Goal: Communication & Community: Ask a question

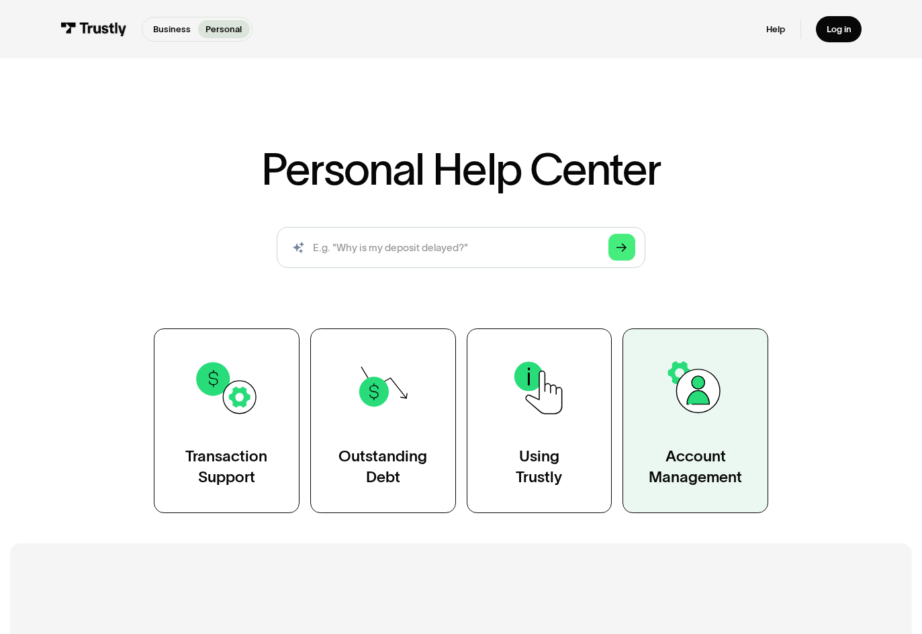
click at [736, 423] on link "Account Management" at bounding box center [695, 420] width 146 height 184
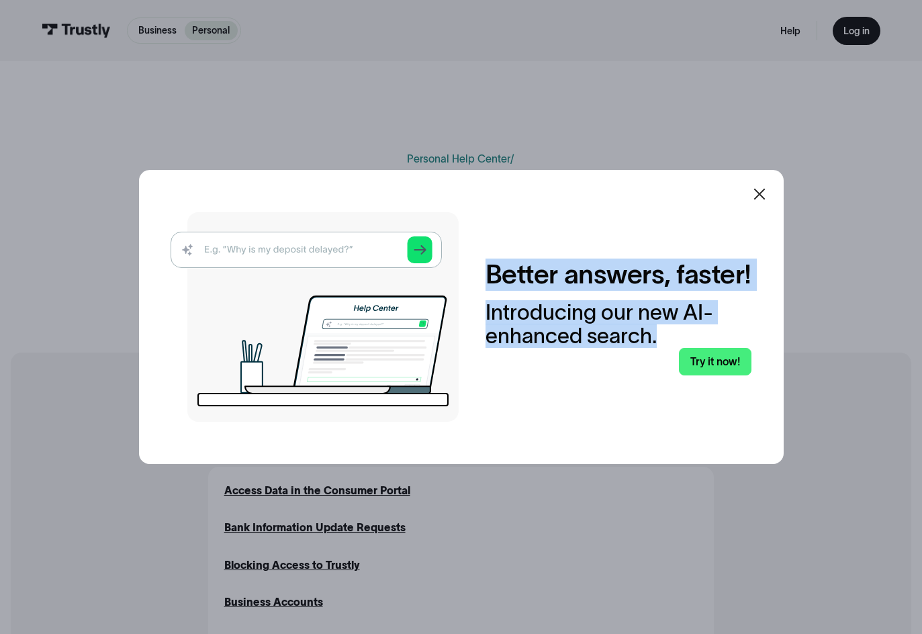
drag, startPoint x: 486, startPoint y: 251, endPoint x: 694, endPoint y: 348, distance: 229.5
click at [694, 348] on div "Better answers, faster! Introducing our new AI-enhanced search. Try it now!" at bounding box center [461, 316] width 581 height 209
copy div "Better answers, faster! Introducing our new AI-enhanced search."
click at [716, 376] on link "Try it now!" at bounding box center [715, 362] width 72 height 28
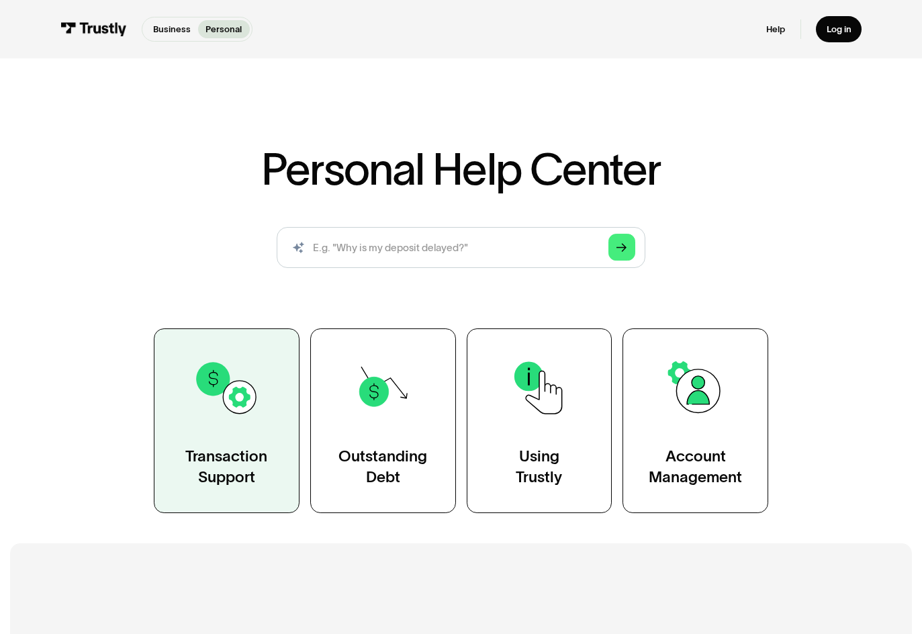
click at [260, 432] on link "Transaction Support" at bounding box center [227, 420] width 146 height 184
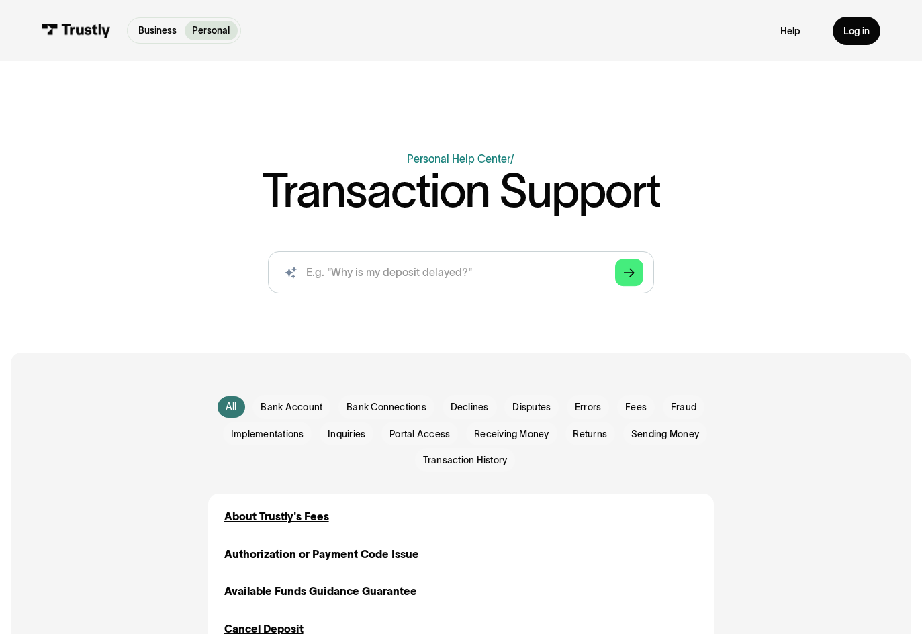
scroll to position [67, 0]
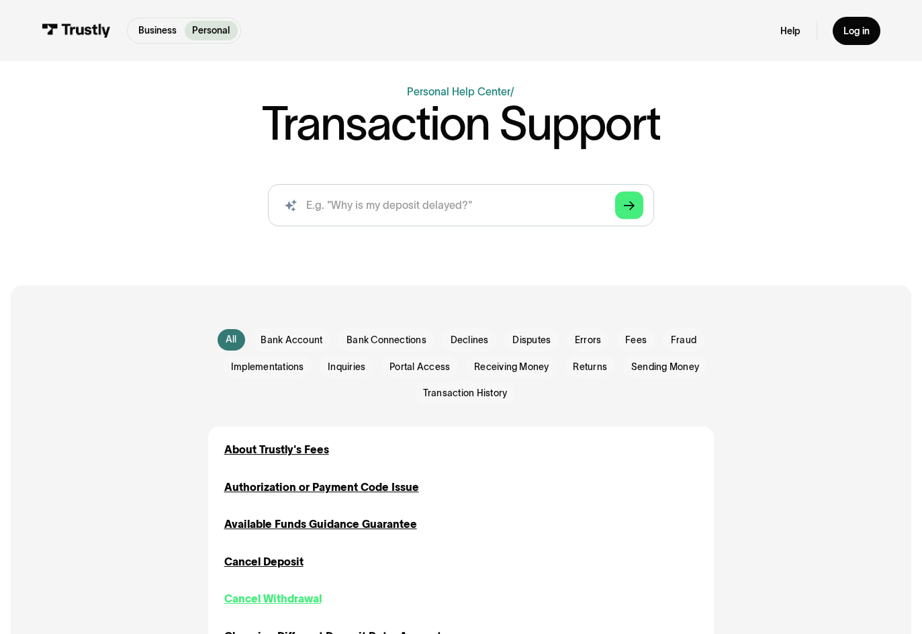
click at [305, 600] on div "Cancel Withdrawal" at bounding box center [272, 599] width 97 height 16
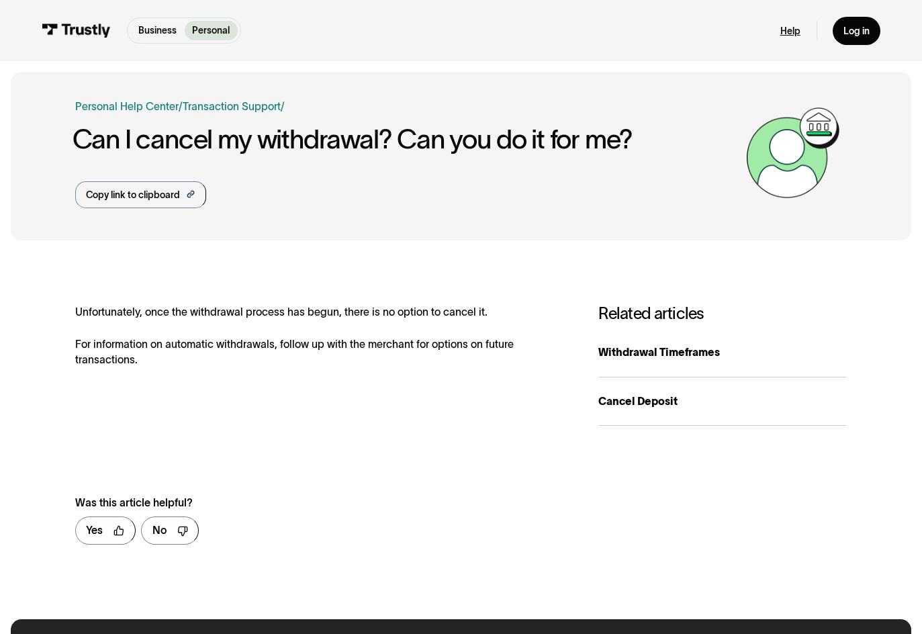
click at [791, 31] on link "Help" at bounding box center [790, 31] width 20 height 12
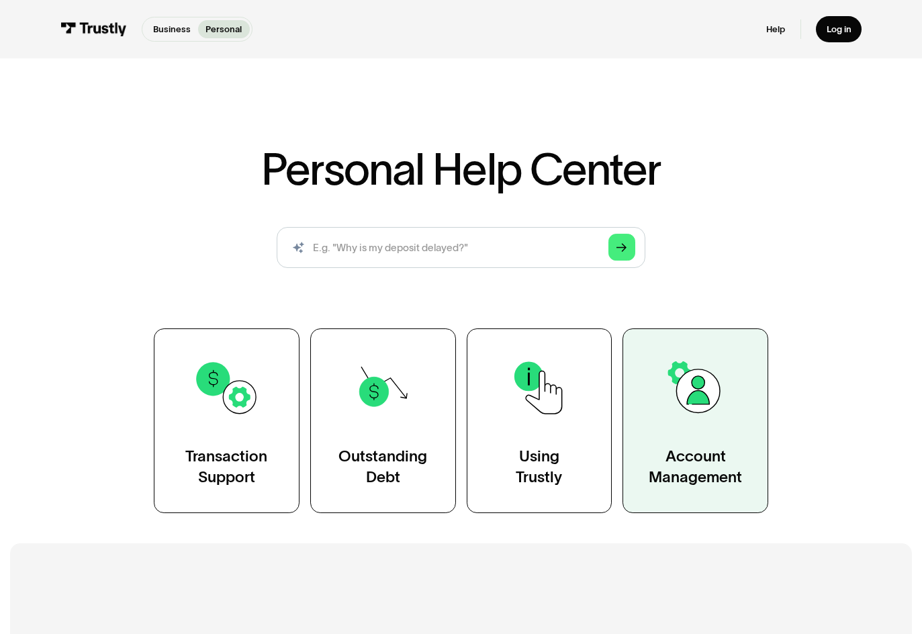
click at [725, 482] on div "Account Management" at bounding box center [694, 466] width 93 height 41
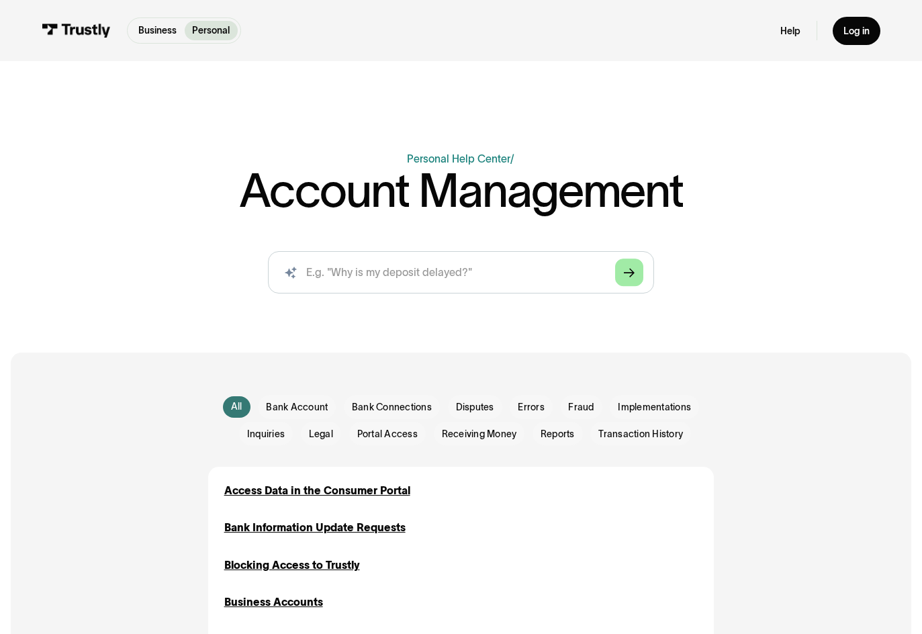
click at [624, 267] on icon "Arrow Right" at bounding box center [629, 272] width 11 height 11
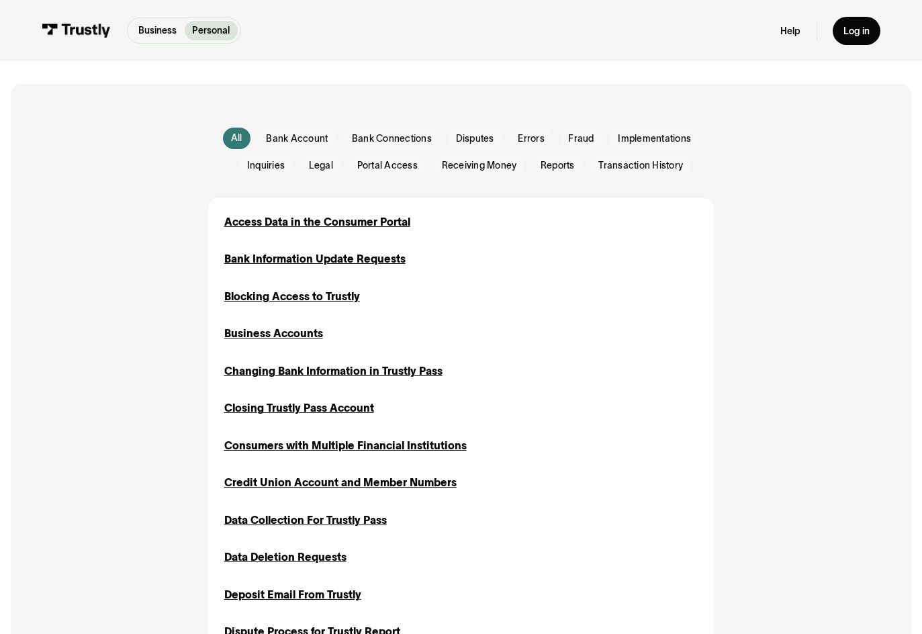
scroll to position [470, 0]
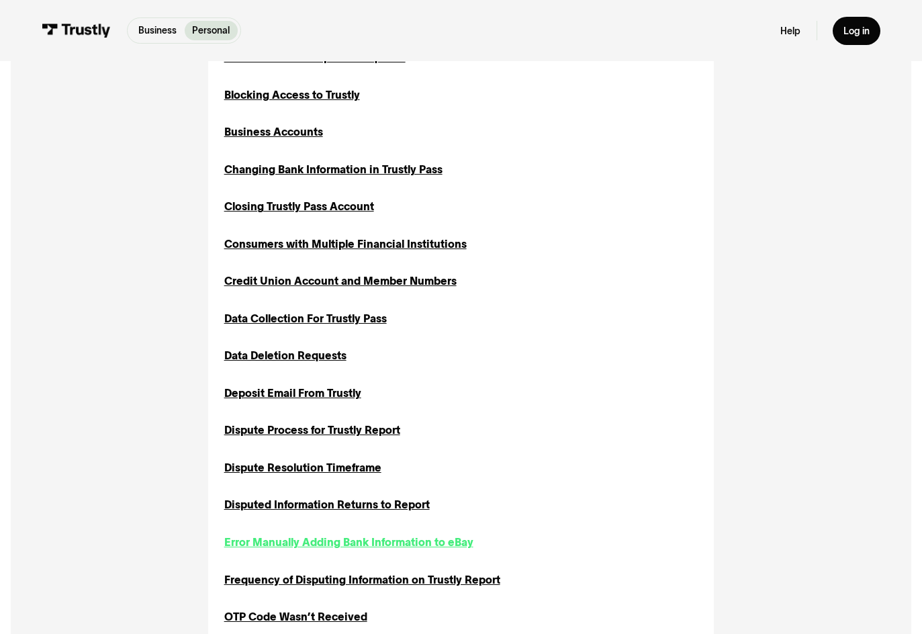
click at [377, 544] on div "Error Manually Adding Bank Information to eBay" at bounding box center [348, 542] width 249 height 16
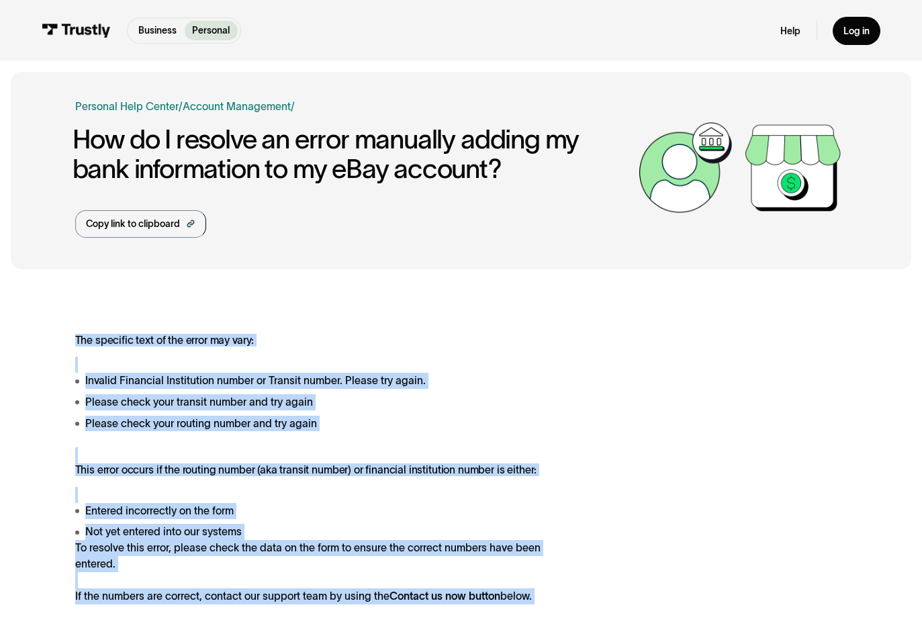
drag, startPoint x: 72, startPoint y: 336, endPoint x: 697, endPoint y: 563, distance: 664.9
click at [697, 563] on div "**********" at bounding box center [461, 533] width 900 height 506
copy div "The specific text of the error may vary: Invalid Financial Institution number o…"
drag, startPoint x: 520, startPoint y: 377, endPoint x: 463, endPoint y: 360, distance: 59.3
click at [518, 377] on li "Invalid Financial Institution number or Transit number. Please try again." at bounding box center [323, 381] width 497 height 16
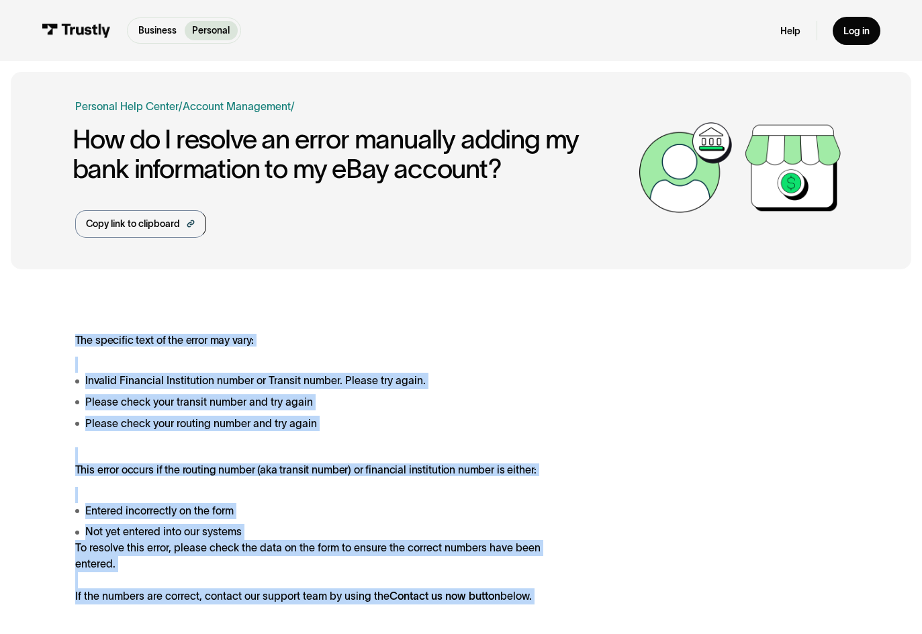
click at [175, 342] on p "The specific text of the error may vary:" at bounding box center [323, 340] width 497 height 13
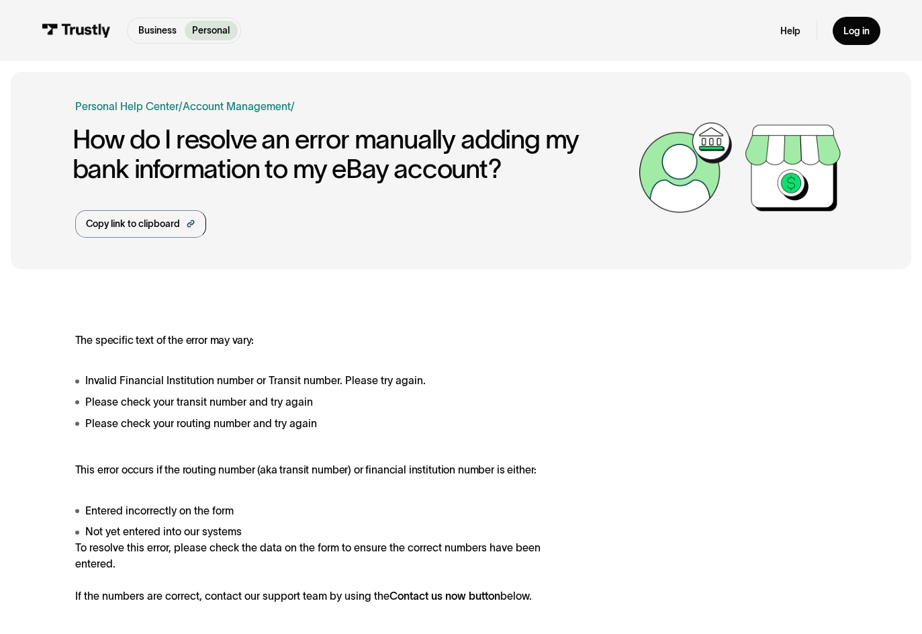
click at [518, 326] on div "**********" at bounding box center [461, 533] width 900 height 506
click at [859, 32] on div "Log in" at bounding box center [856, 31] width 26 height 12
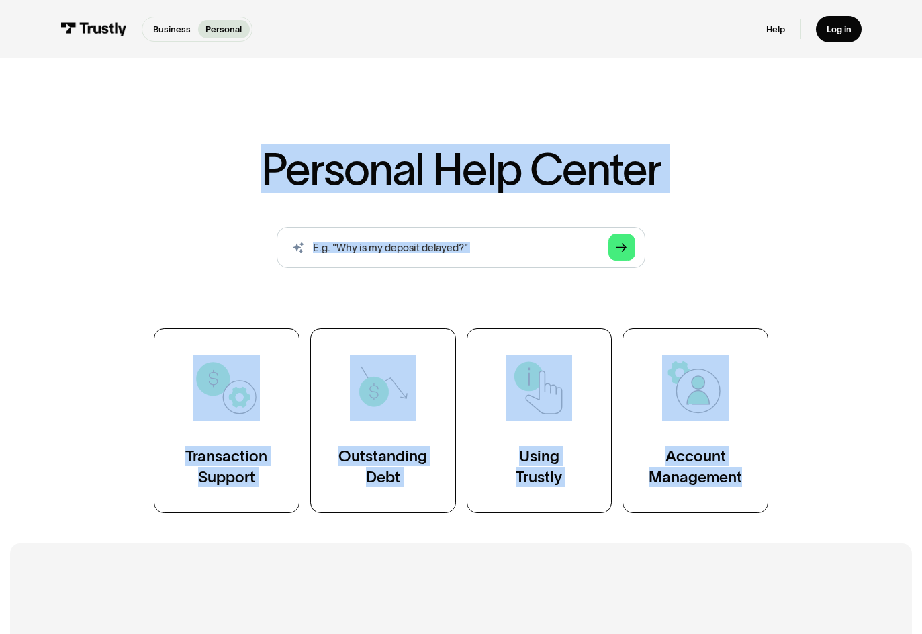
drag, startPoint x: 256, startPoint y: 144, endPoint x: 853, endPoint y: 532, distance: 711.5
click at [853, 532] on div "Personal Help Center AI-powered search ( 1 / 4 ) Type your question and our sma…" at bounding box center [461, 266] width 922 height 534
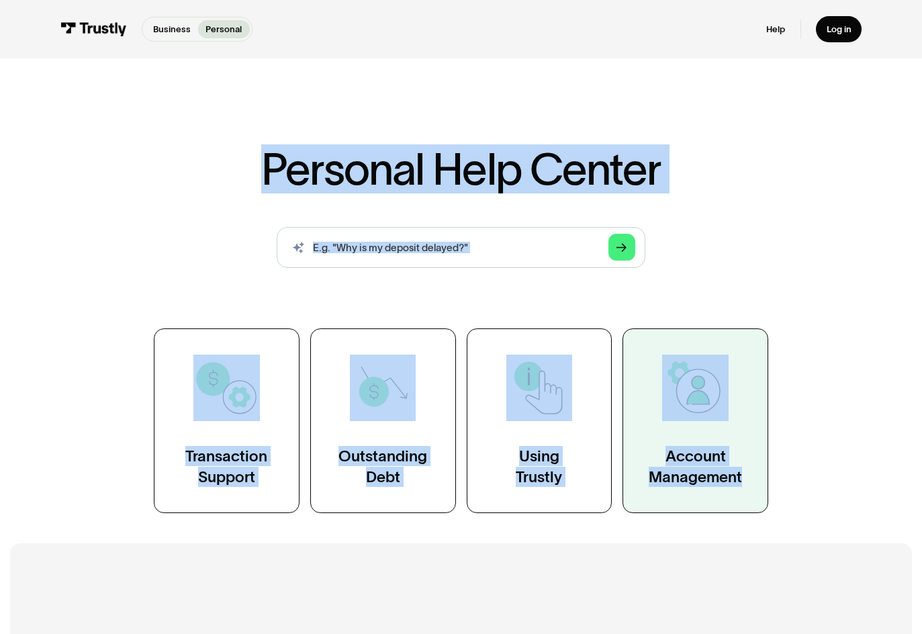
copy div "Personal Help Center AI-powered search ( 1 / 4 ) Type your question and our sma…"
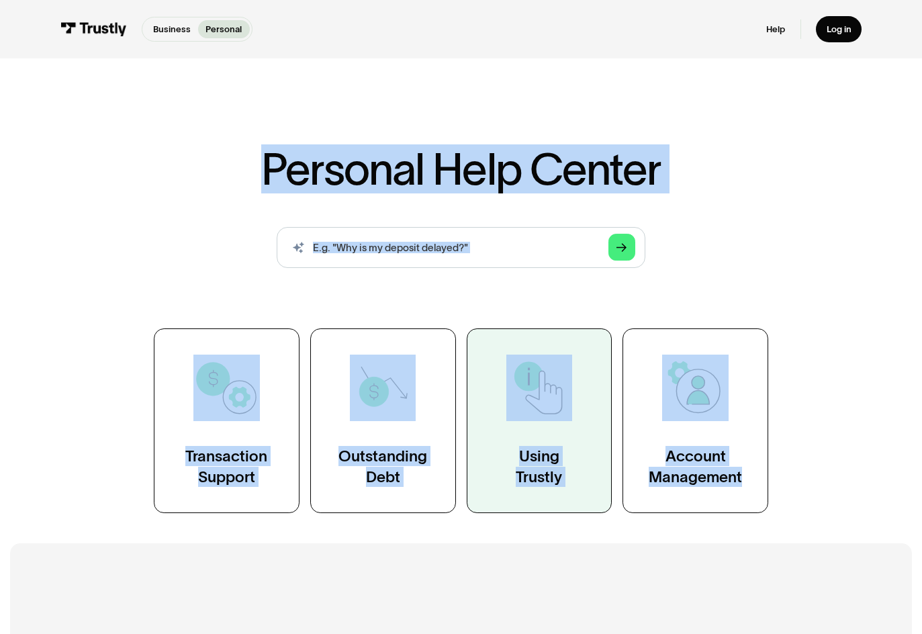
click at [555, 425] on link "Using Trustly" at bounding box center [540, 420] width 146 height 184
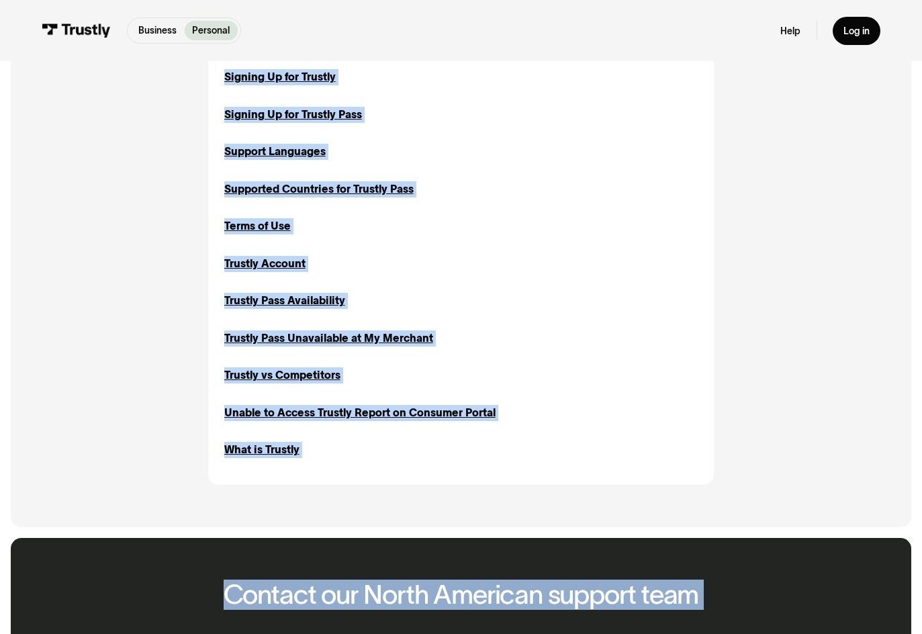
scroll to position [1299, 0]
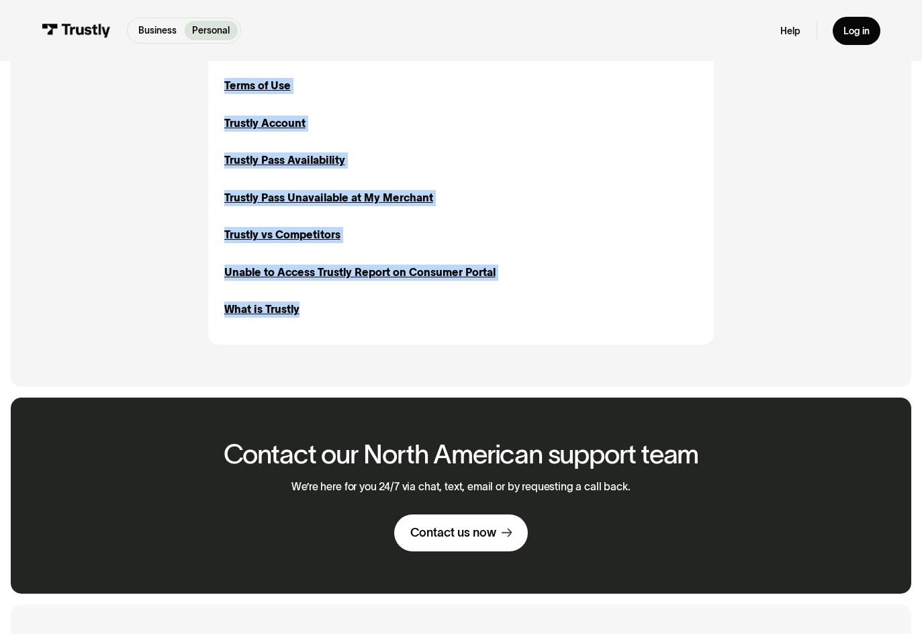
drag, startPoint x: 203, startPoint y: 349, endPoint x: 483, endPoint y: 346, distance: 280.6
click div "All All Bank Account Bank Account Bank Connections Bank Connections Errors Erro…"
click link "Contact us now"
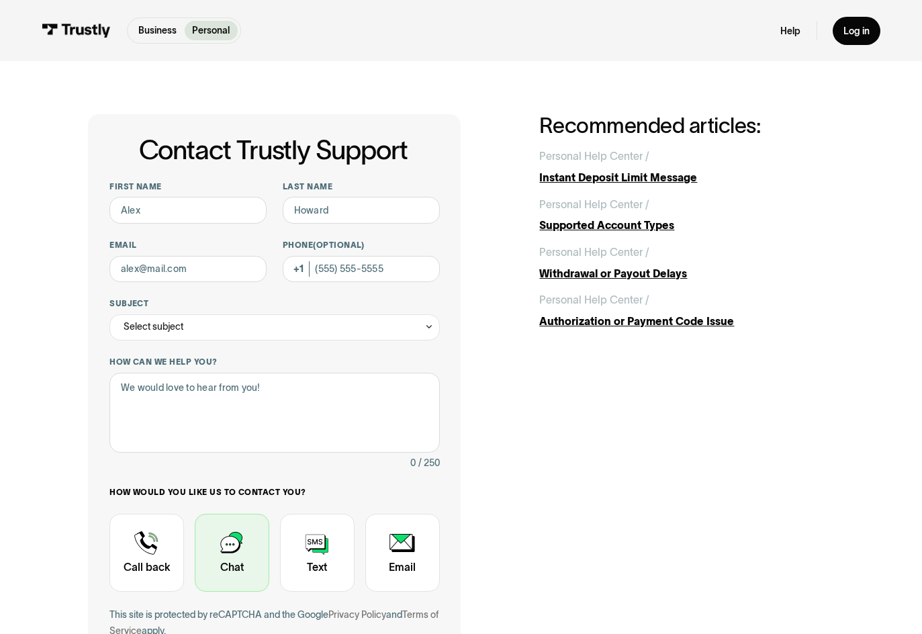
click at [239, 559] on div "Contact Trustly Support" at bounding box center [232, 552] width 75 height 77
click at [238, 557] on div "Contact Trustly Support" at bounding box center [232, 552] width 75 height 77
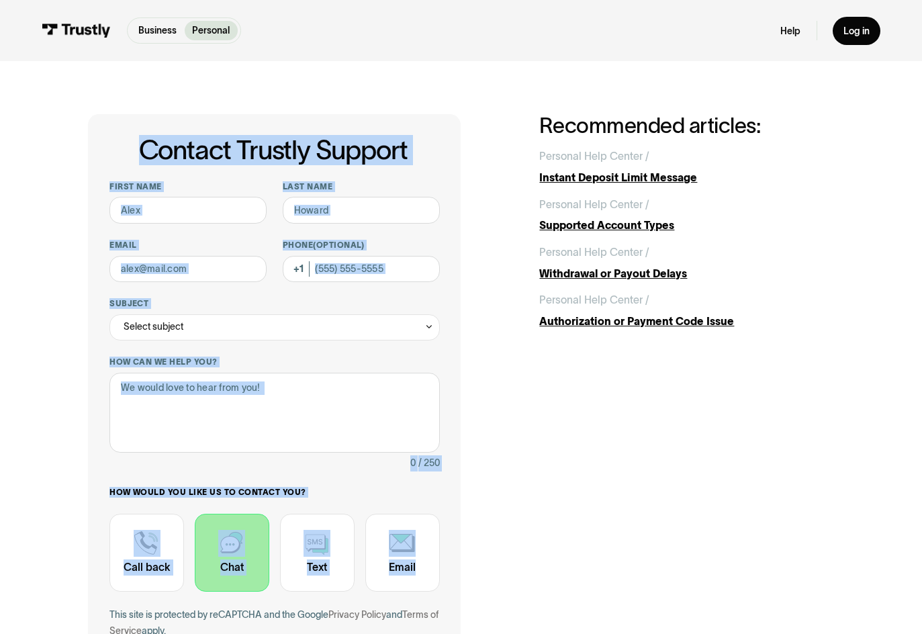
drag, startPoint x: 30, startPoint y: 132, endPoint x: 448, endPoint y: 567, distance: 602.9
click at [478, 581] on div "Contact Trustly Support First name Last name Email Phone (Optional) Subject Sel…" at bounding box center [461, 420] width 869 height 718
copy div "Contact Trustly Support First name Last name Email Phone (Optional) Subject Sel…"
click at [396, 322] on div "Select subject" at bounding box center [274, 327] width 330 height 27
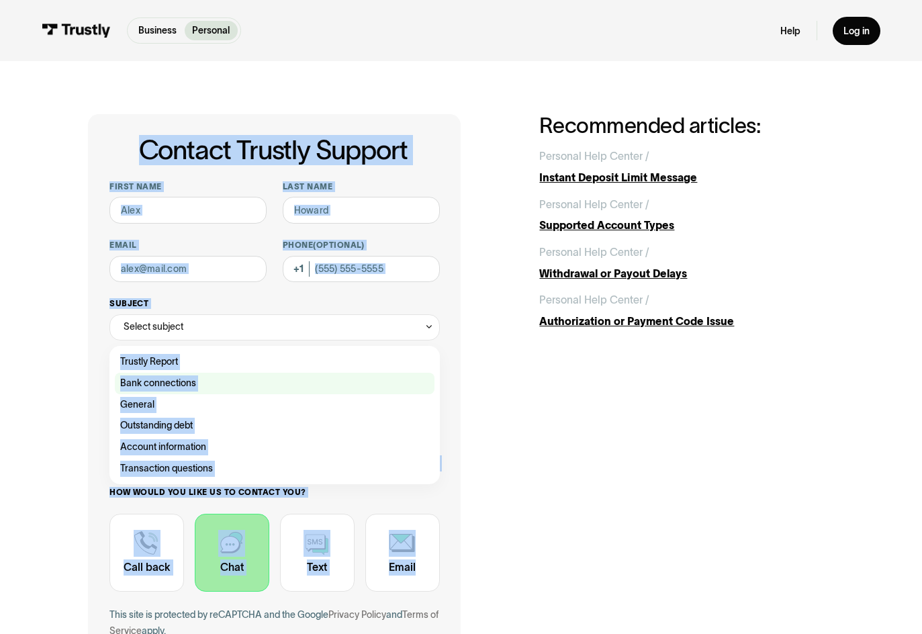
click at [259, 377] on div "Contact Trustly Support" at bounding box center [275, 383] width 320 height 21
type input "**********"
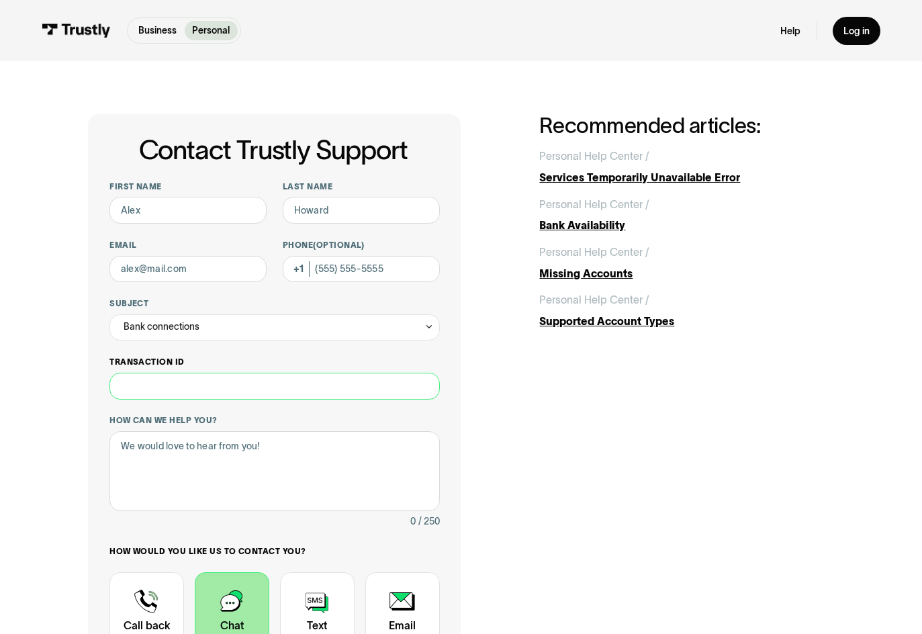
click at [302, 387] on input "Transaction ID" at bounding box center [274, 386] width 330 height 27
click at [316, 444] on textarea "How can we help you?" at bounding box center [274, 471] width 330 height 80
drag, startPoint x: 314, startPoint y: 444, endPoint x: 104, endPoint y: 448, distance: 210.2
click at [104, 448] on div "**********" at bounding box center [274, 448] width 373 height 669
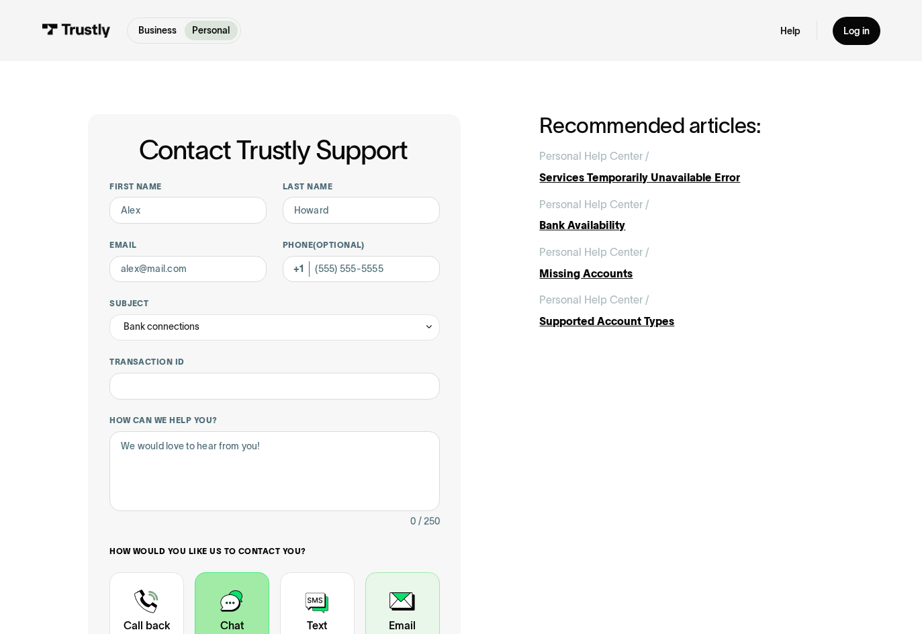
click at [418, 605] on div "Contact Trustly Support" at bounding box center [402, 610] width 75 height 77
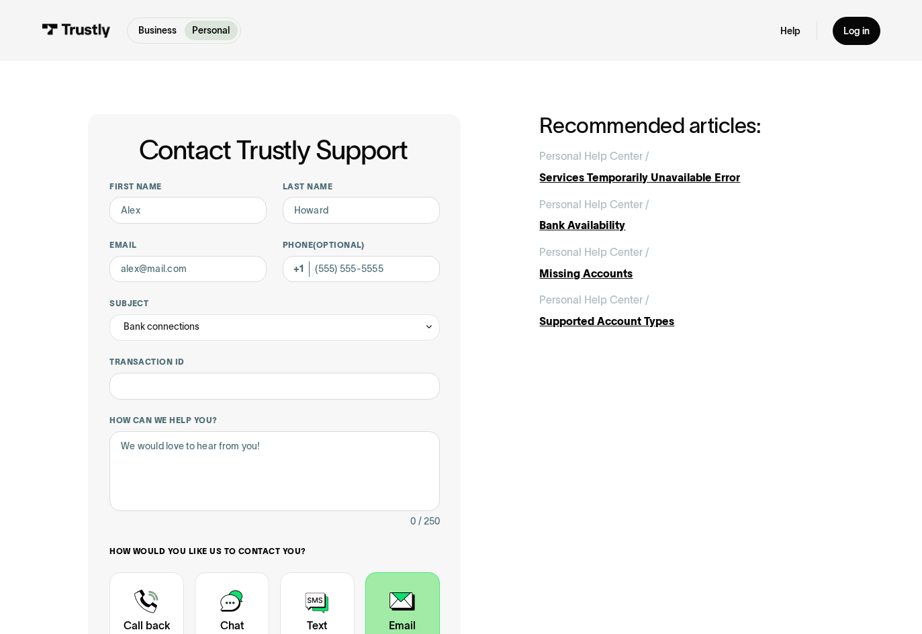
click at [423, 608] on div "Contact Trustly Support" at bounding box center [402, 610] width 75 height 77
click at [422, 333] on div "Bank connections" at bounding box center [274, 327] width 330 height 27
click at [567, 420] on div "**********" at bounding box center [460, 448] width 745 height 669
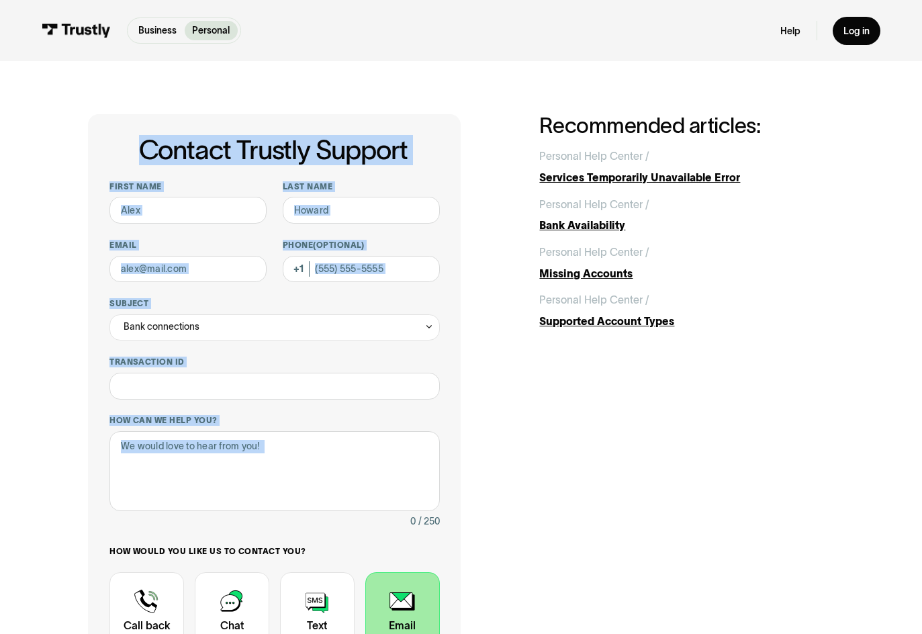
drag, startPoint x: 77, startPoint y: 136, endPoint x: 483, endPoint y: 474, distance: 528.6
click at [483, 474] on div "**********" at bounding box center [461, 449] width 869 height 776
copy div "Contact Trustly Support First name Last name Email Phone (Optional) Subject Ban…"
click at [451, 412] on div "**********" at bounding box center [274, 448] width 373 height 669
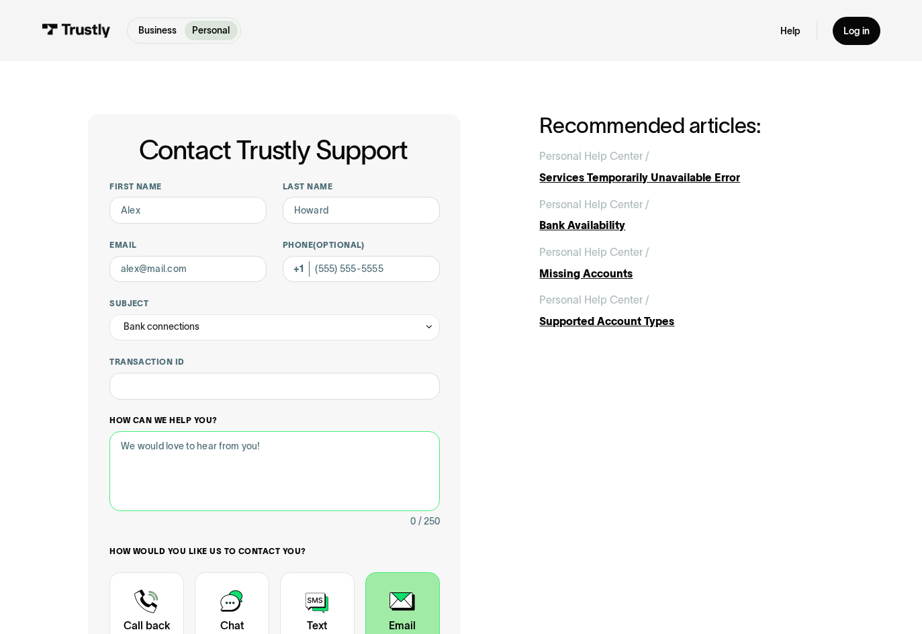
click at [173, 446] on textarea "How can we help you?" at bounding box center [274, 471] width 330 height 80
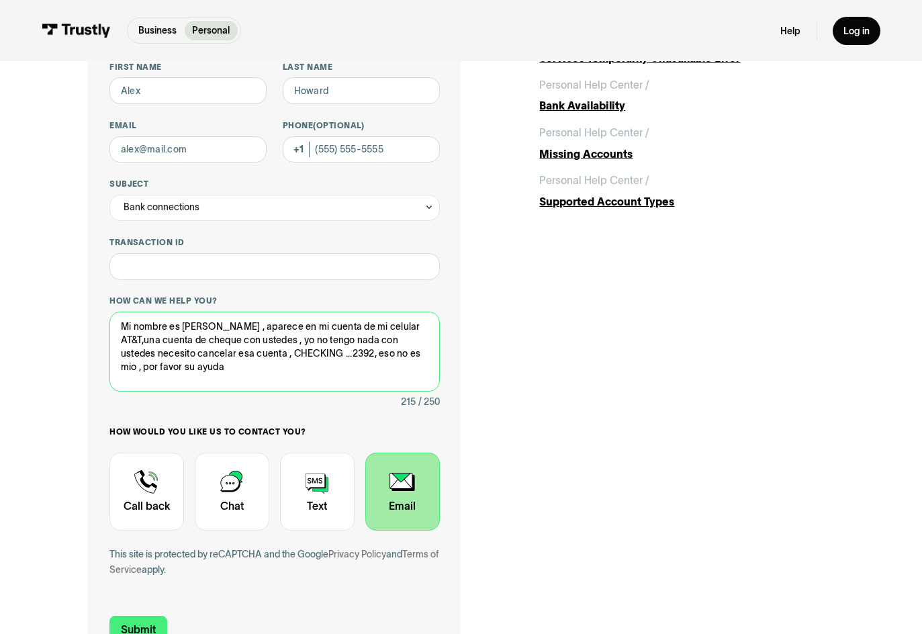
scroll to position [269, 0]
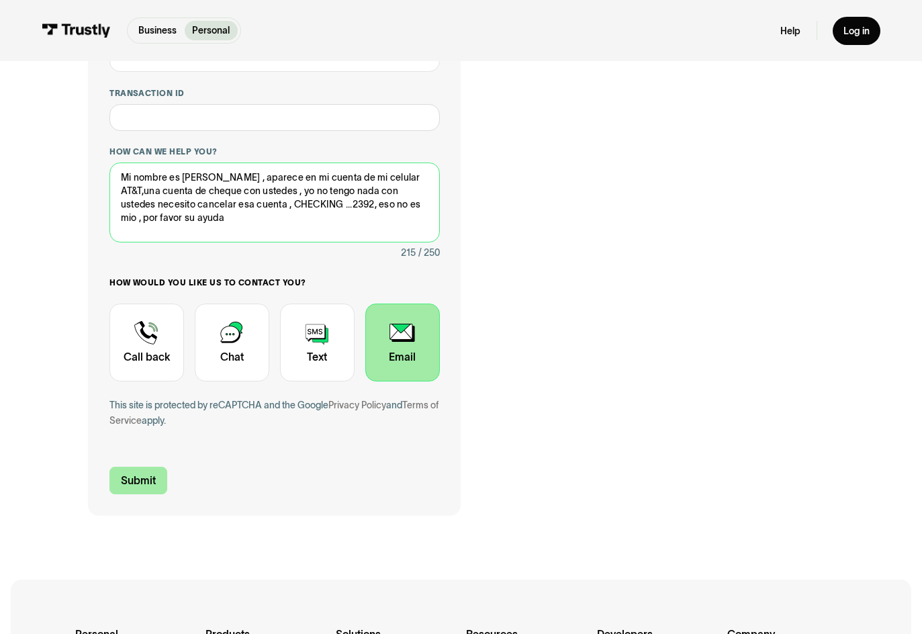
type textarea "Mi nombre es ayda quiroz , aparece en mi cuenta de mi celular AT&T,una cuenta d…"
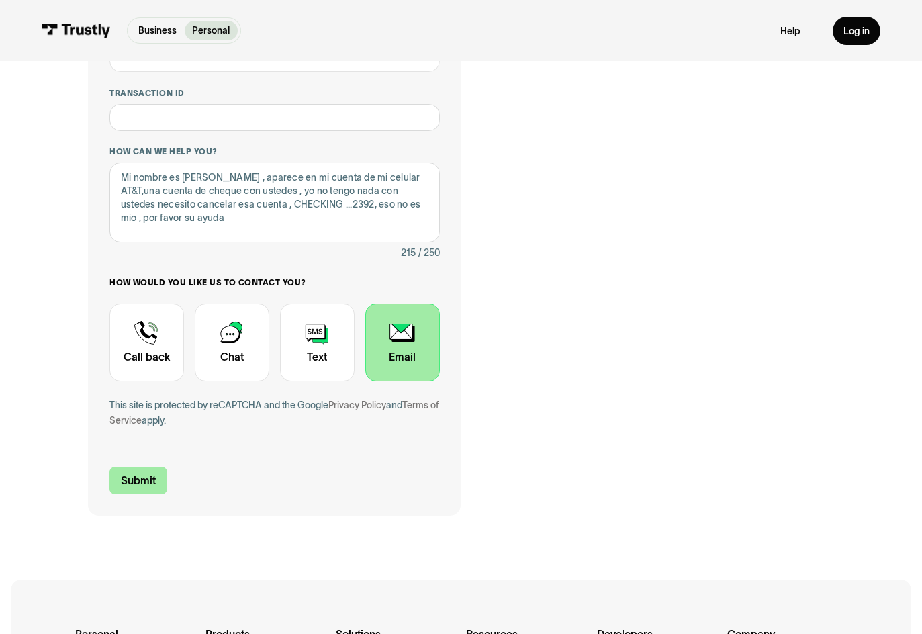
click at [134, 489] on input "Submit" at bounding box center [138, 481] width 58 height 28
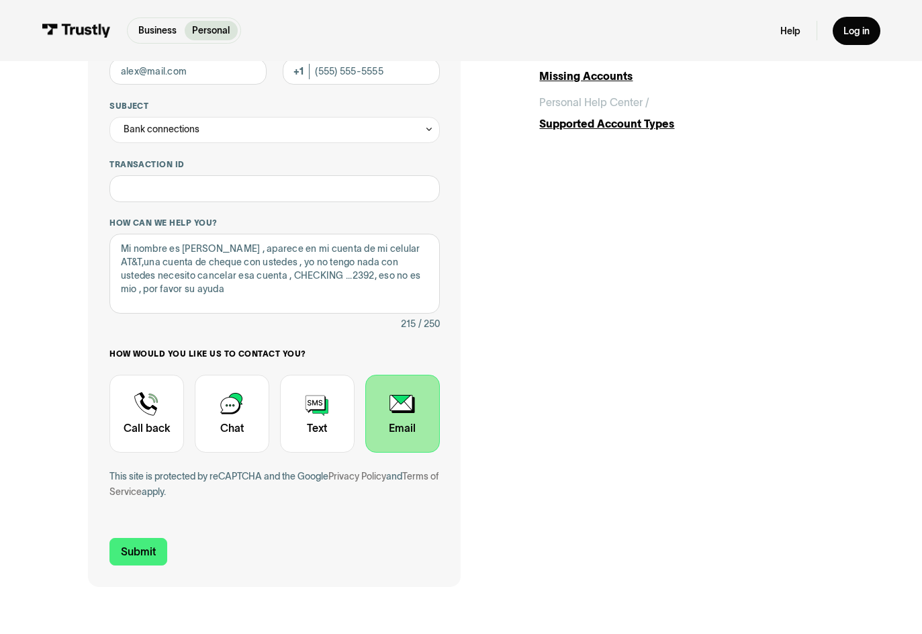
click at [152, 50] on div "Business Personal Business Personal Help Log in Business Personal Help Log in" at bounding box center [461, 30] width 838 height 61
click at [158, 551] on input "Submit" at bounding box center [138, 552] width 58 height 28
click at [201, 191] on input "Transaction ID" at bounding box center [274, 188] width 330 height 27
type input "**********"
click at [148, 556] on input "Submit" at bounding box center [138, 552] width 58 height 28
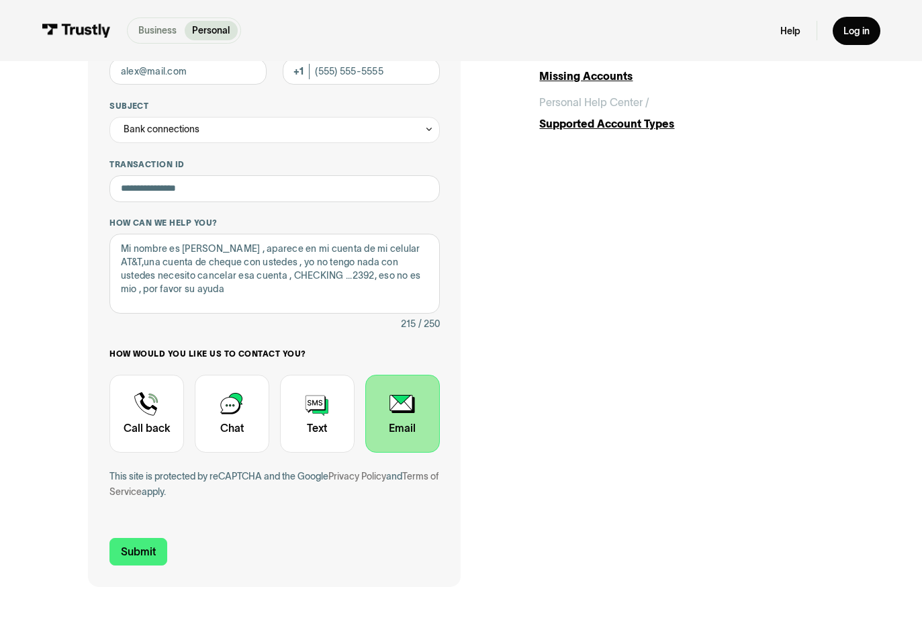
click at [138, 30] on p "Business" at bounding box center [157, 30] width 38 height 14
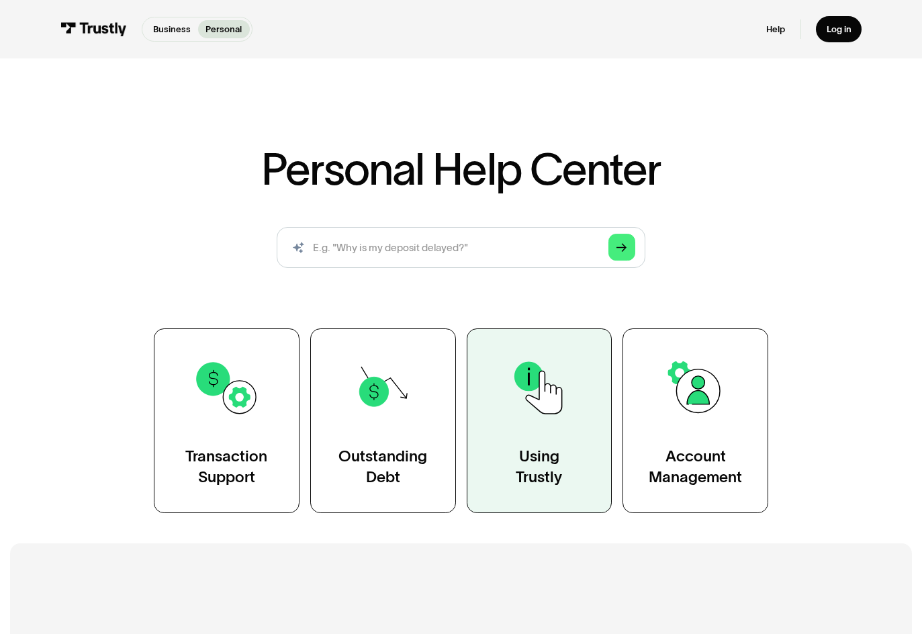
click at [531, 479] on div "Using Trustly" at bounding box center [539, 466] width 46 height 41
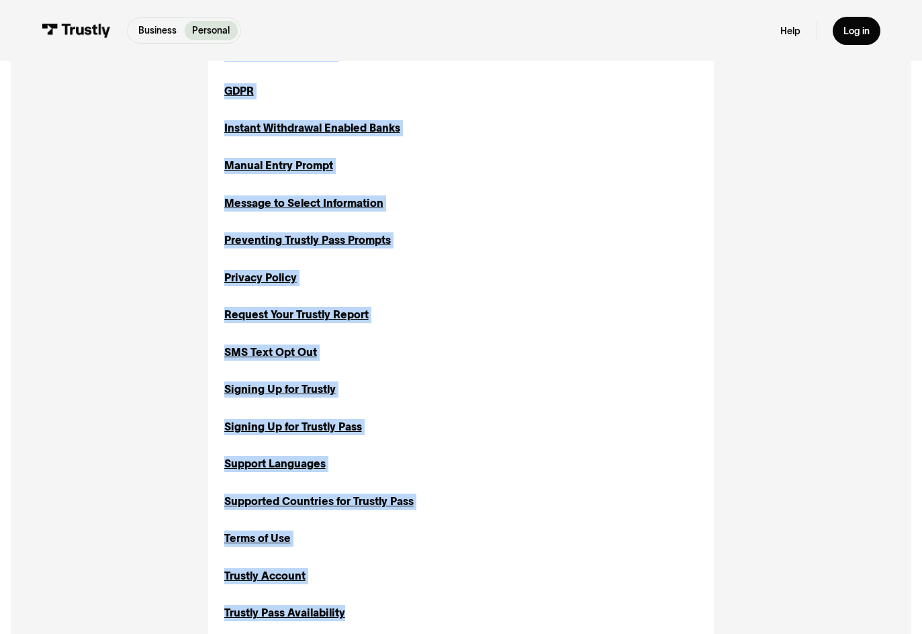
scroll to position [879, 0]
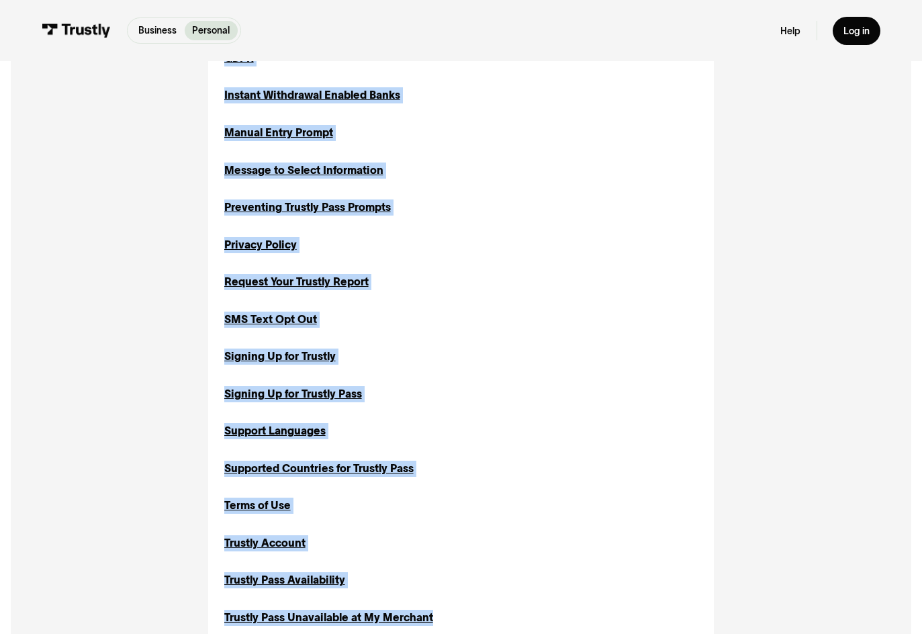
drag, startPoint x: 219, startPoint y: 152, endPoint x: 375, endPoint y: 518, distance: 397.0
click at [443, 604] on div "About Available Funds Guidance Implementations Inquiries Sending Money About Tr…" at bounding box center [460, 175] width 505 height 1177
copy div "About Available Funds Guidance Implementations Inquiries Sending Money About Tr…"
click at [618, 202] on div "Preventing Trustly Pass Prompts No items found." at bounding box center [461, 207] width 474 height 16
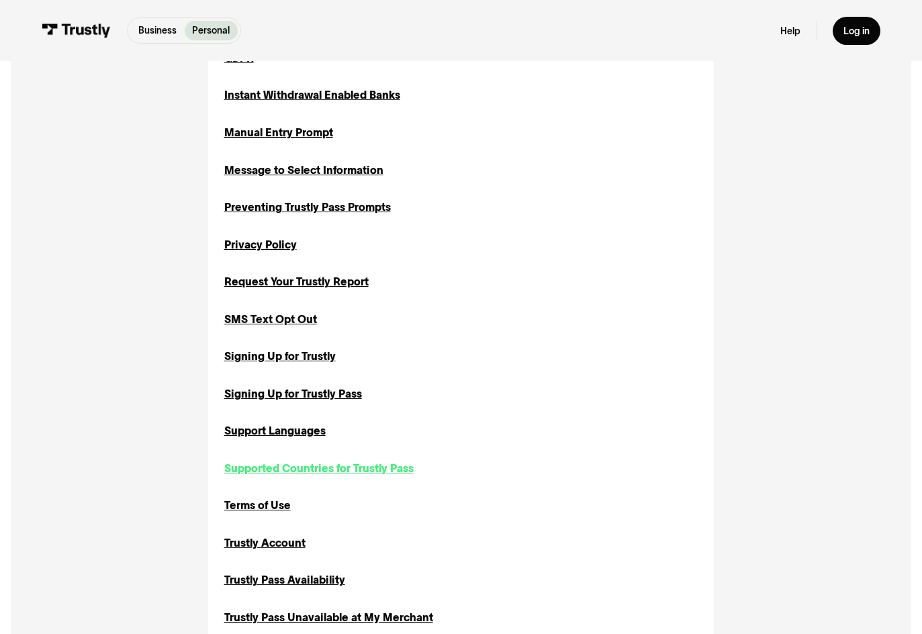
click at [351, 471] on div "Supported Countries for Trustly Pass" at bounding box center [318, 469] width 189 height 16
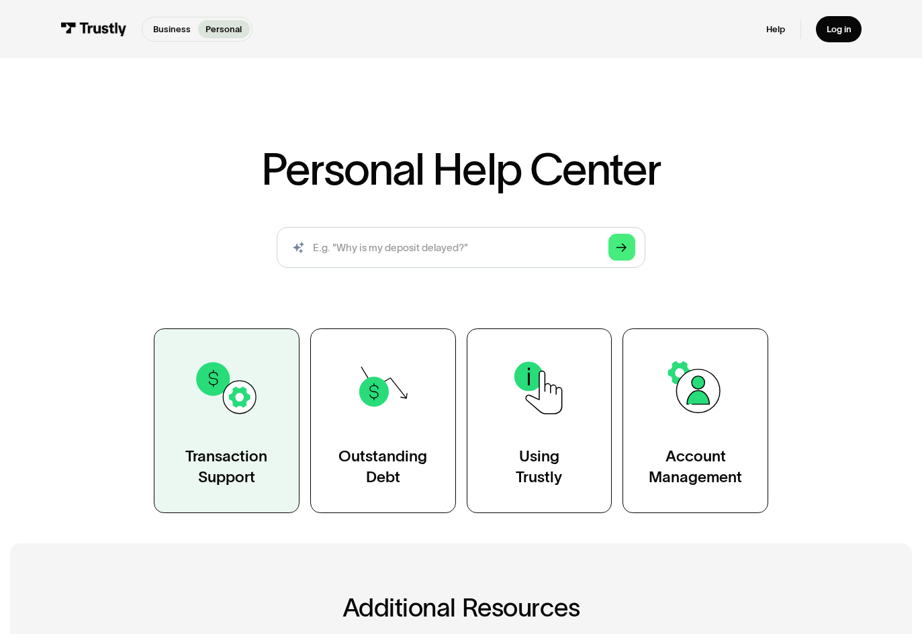
click at [222, 437] on link "Transaction Support" at bounding box center [227, 420] width 146 height 184
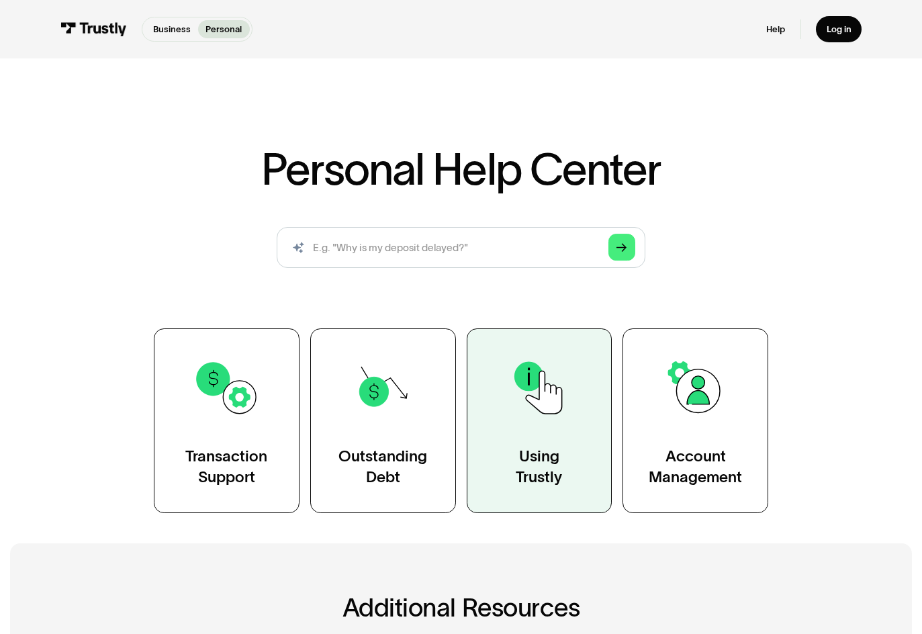
click at [536, 474] on div "Using Trustly" at bounding box center [539, 466] width 46 height 41
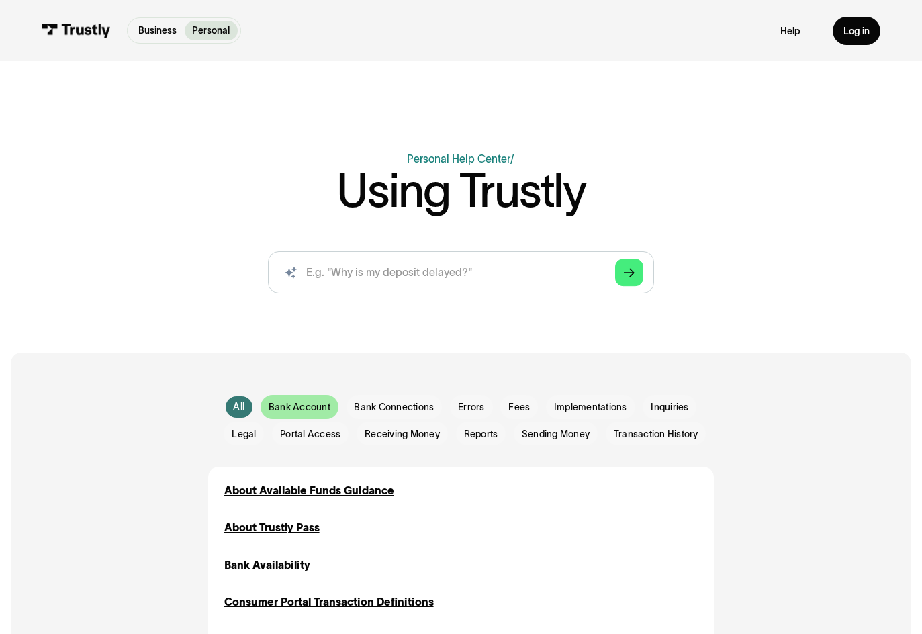
click at [307, 413] on span "Bank Account" at bounding box center [300, 407] width 62 height 13
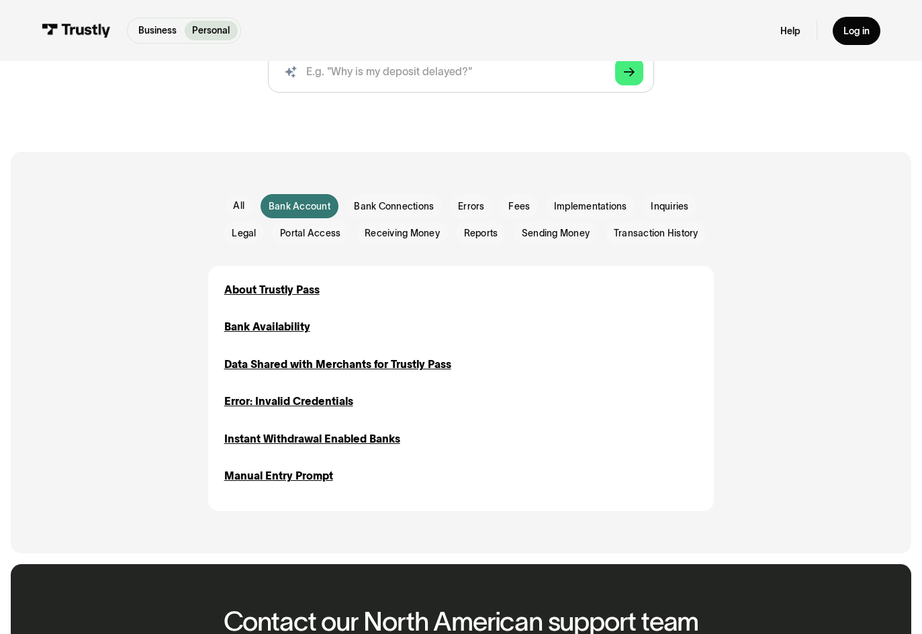
scroll to position [201, 0]
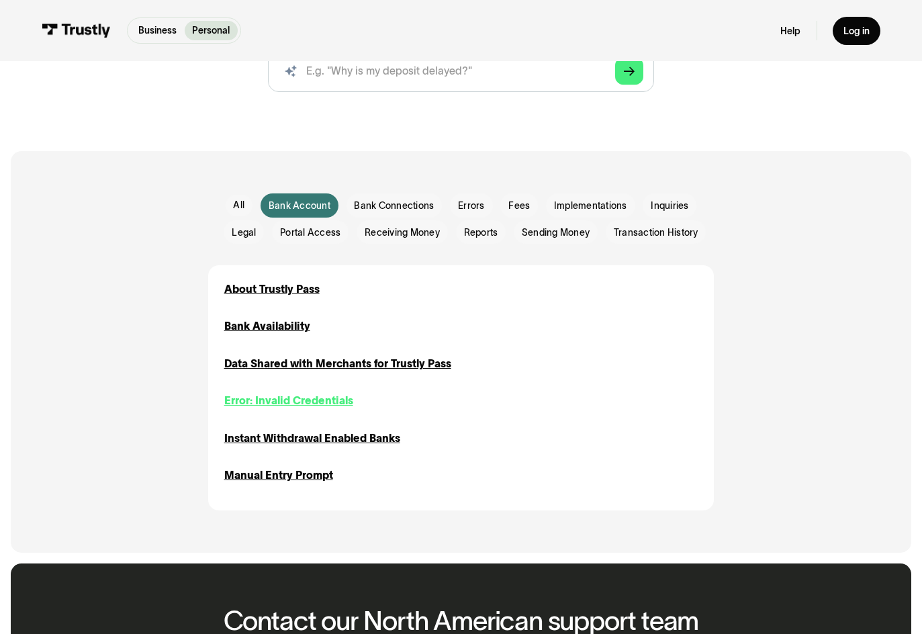
click at [307, 399] on div "Error: Invalid Credentials" at bounding box center [288, 401] width 129 height 16
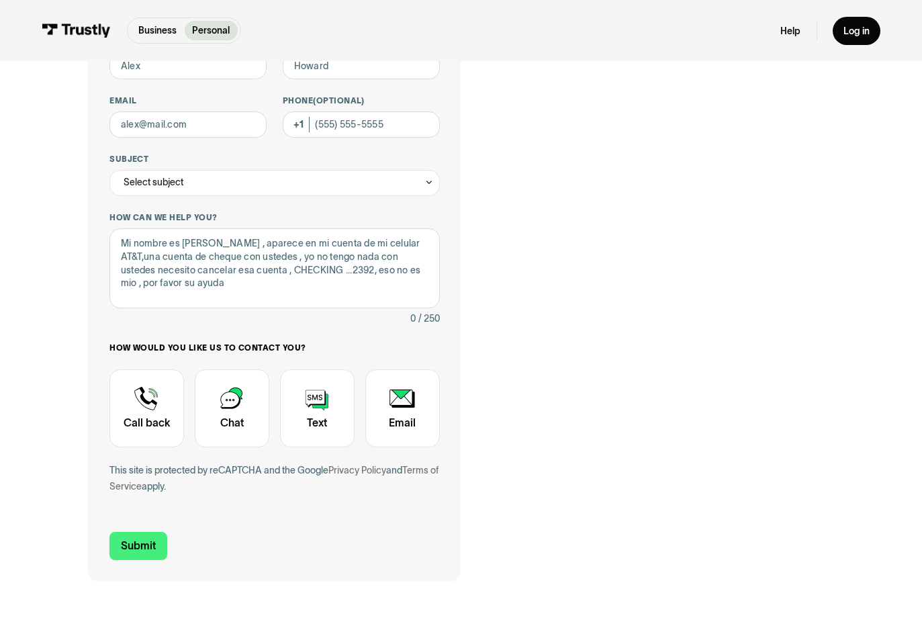
scroll to position [63, 0]
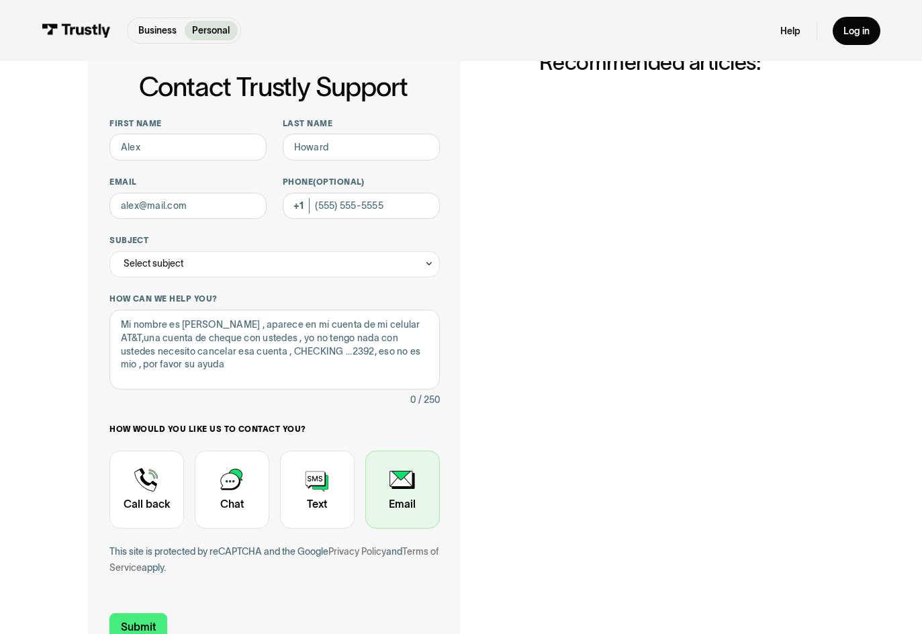
click at [422, 491] on div "Contact Trustly Support" at bounding box center [402, 488] width 75 height 77
click at [396, 491] on div "Contact Trustly Support" at bounding box center [402, 488] width 75 height 77
click at [126, 622] on input "Submit" at bounding box center [138, 627] width 58 height 28
type input "Ayda"
type input "Quiroz"
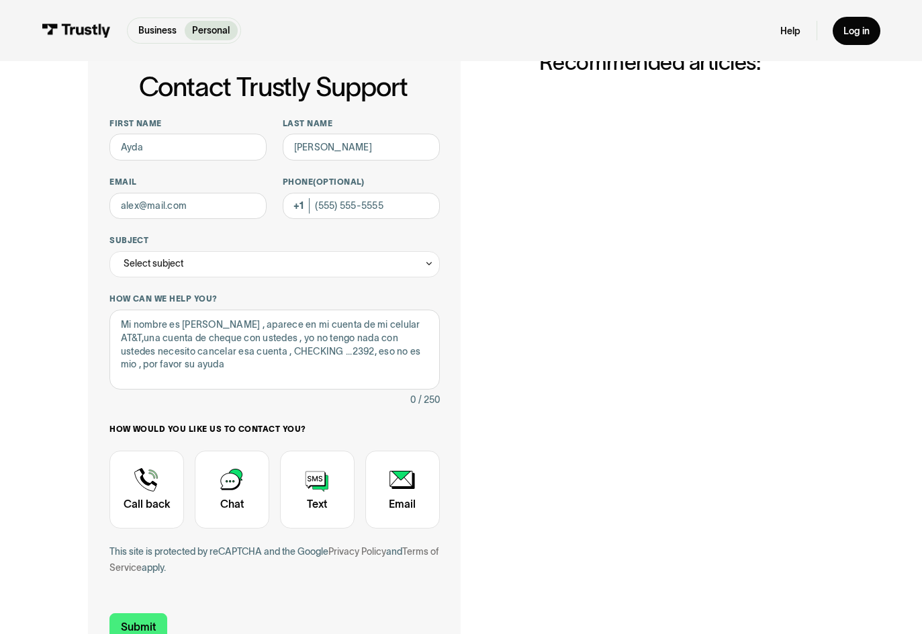
type input "pattyquiroz18@hotmail.com"
type input "(305) 333-9419"
click at [422, 263] on div "Select subject" at bounding box center [274, 264] width 330 height 27
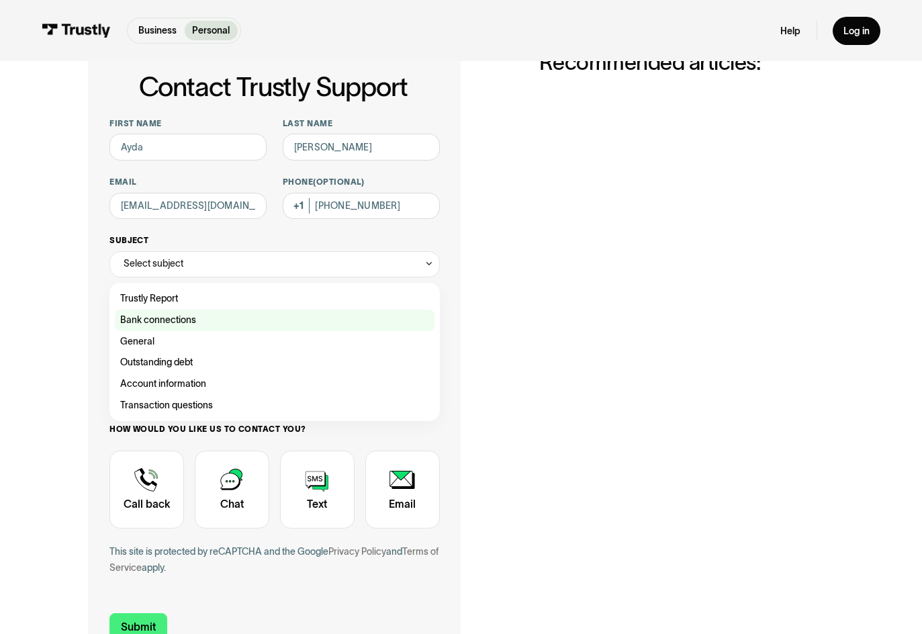
click at [212, 322] on div "Contact Trustly Support" at bounding box center [275, 319] width 320 height 21
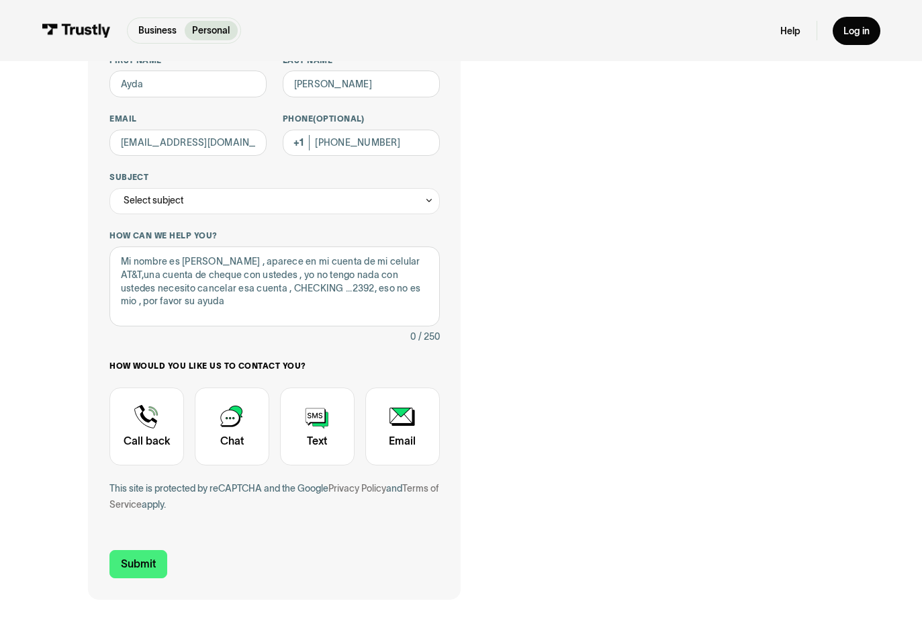
scroll to position [197, 0]
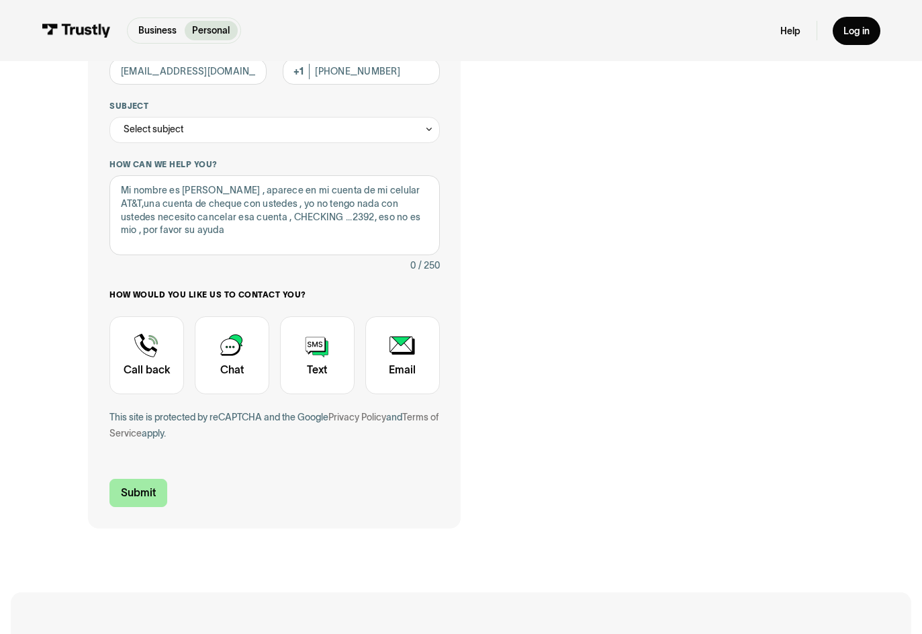
click at [152, 497] on input "Submit" at bounding box center [138, 493] width 58 height 28
click at [422, 132] on div "Select subject" at bounding box center [274, 130] width 330 height 27
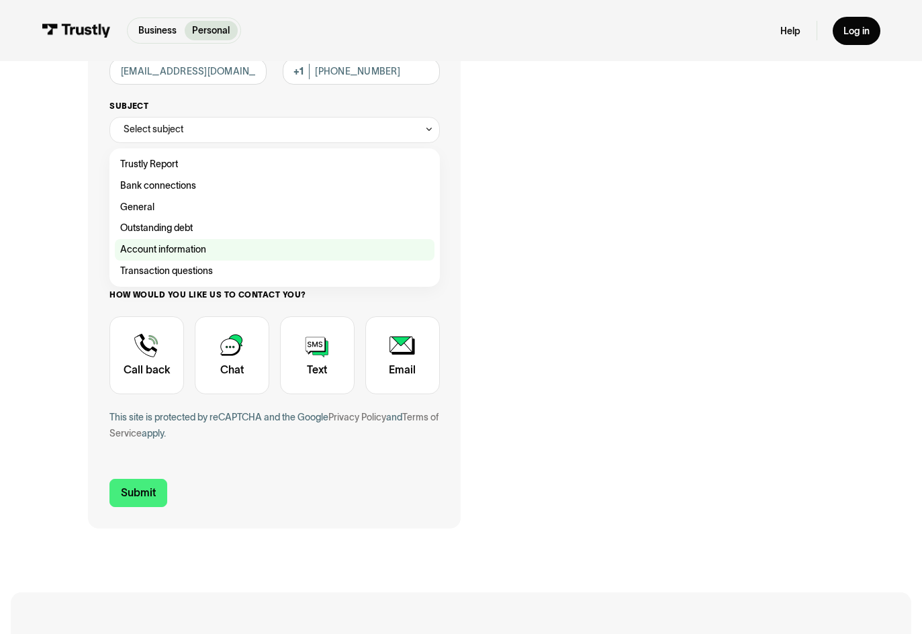
click at [235, 248] on div "Contact Trustly Support" at bounding box center [275, 249] width 320 height 21
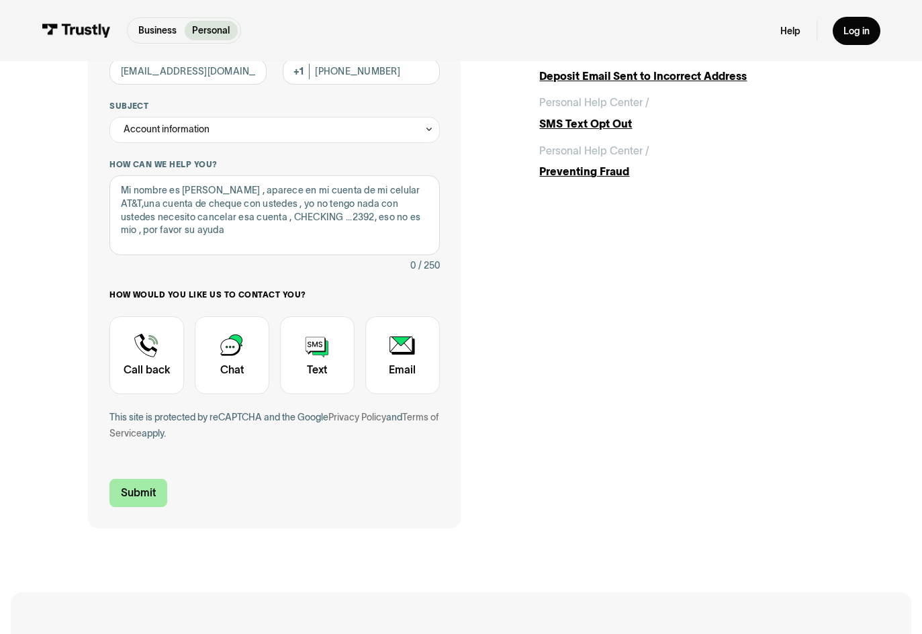
click at [127, 501] on input "Submit" at bounding box center [138, 493] width 58 height 28
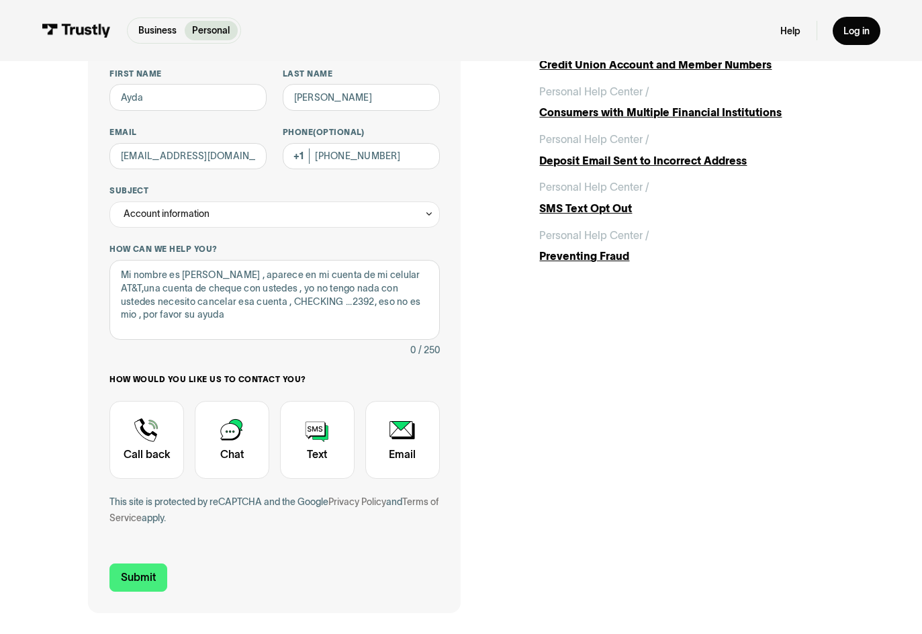
scroll to position [63, 0]
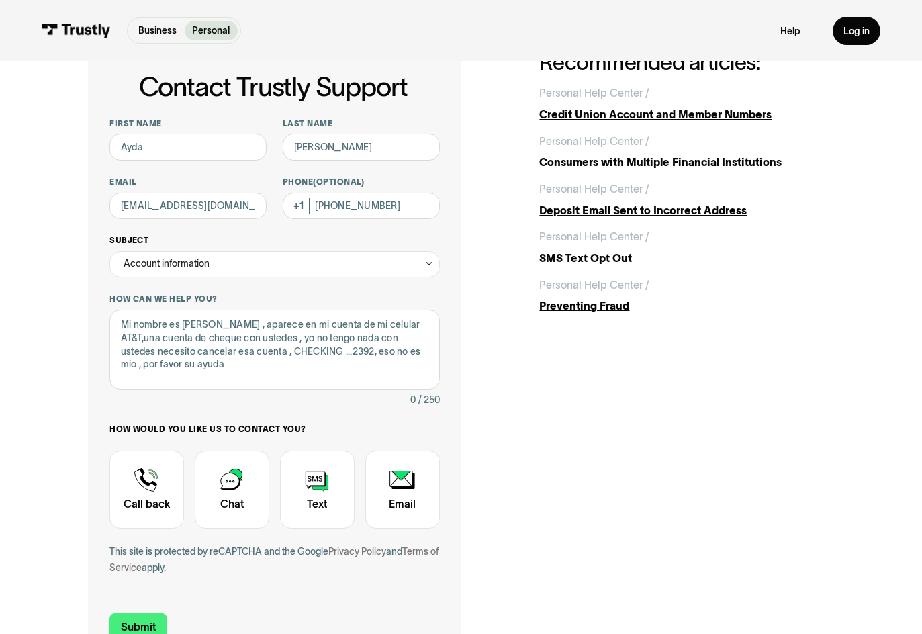
click at [429, 262] on icon "Contact Trustly Support" at bounding box center [428, 263] width 9 height 10
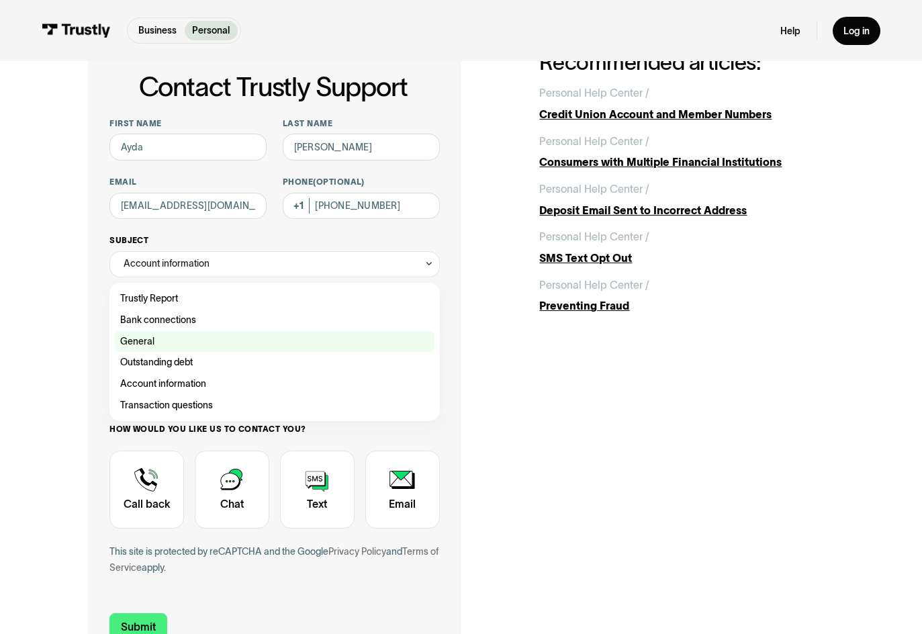
click at [187, 345] on div "Contact Trustly Support" at bounding box center [275, 341] width 320 height 21
type input "*******"
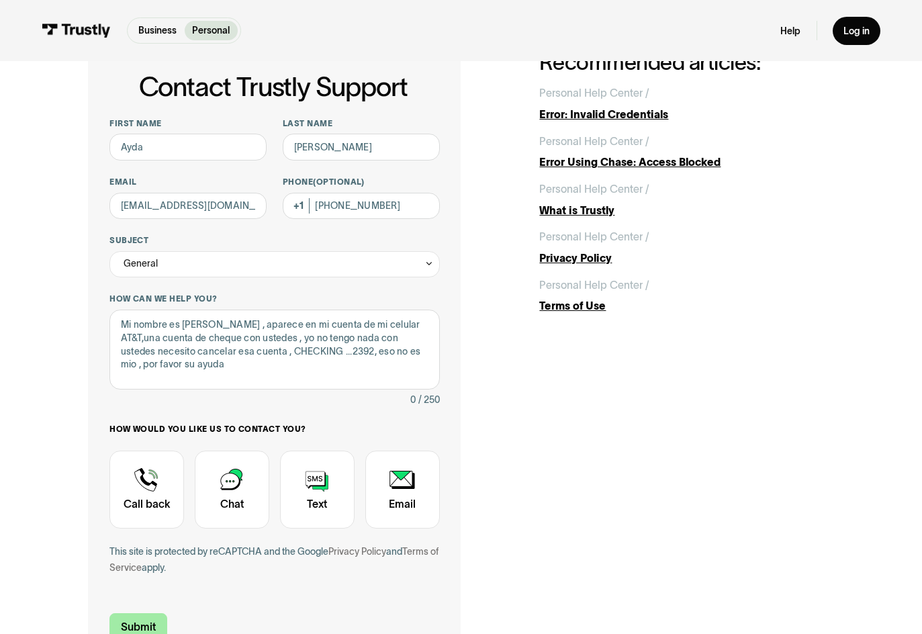
click at [150, 626] on input "Submit" at bounding box center [138, 627] width 58 height 28
click at [404, 501] on div "Contact Trustly Support" at bounding box center [402, 488] width 75 height 77
click at [323, 501] on div "Contact Trustly Support" at bounding box center [317, 488] width 75 height 77
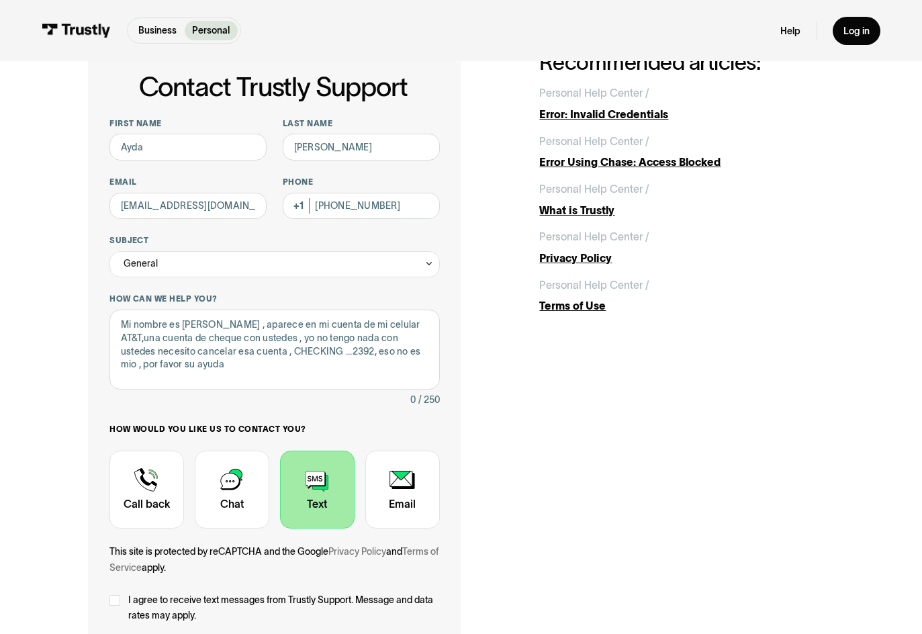
scroll to position [197, 0]
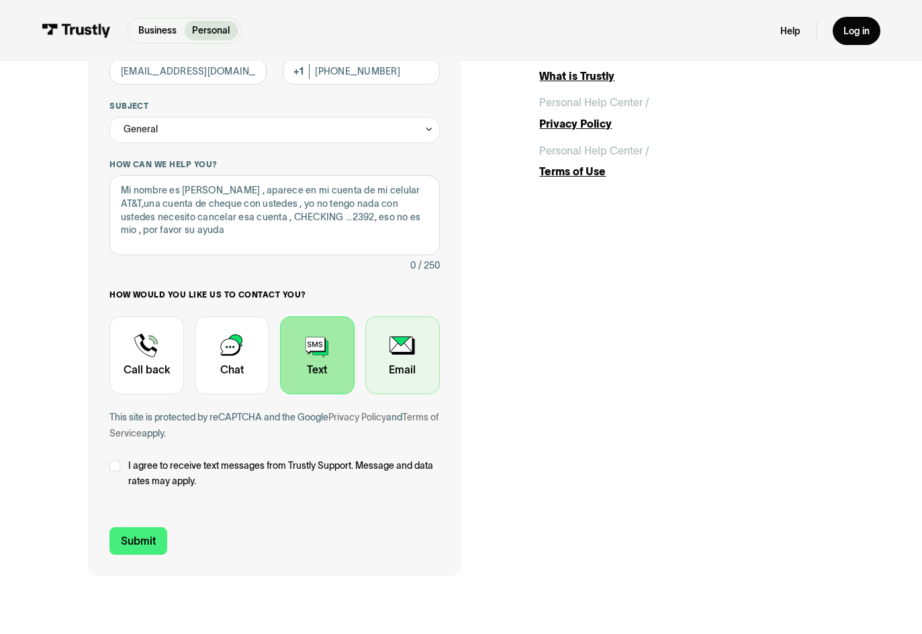
click at [423, 361] on div "Contact Trustly Support" at bounding box center [402, 354] width 75 height 77
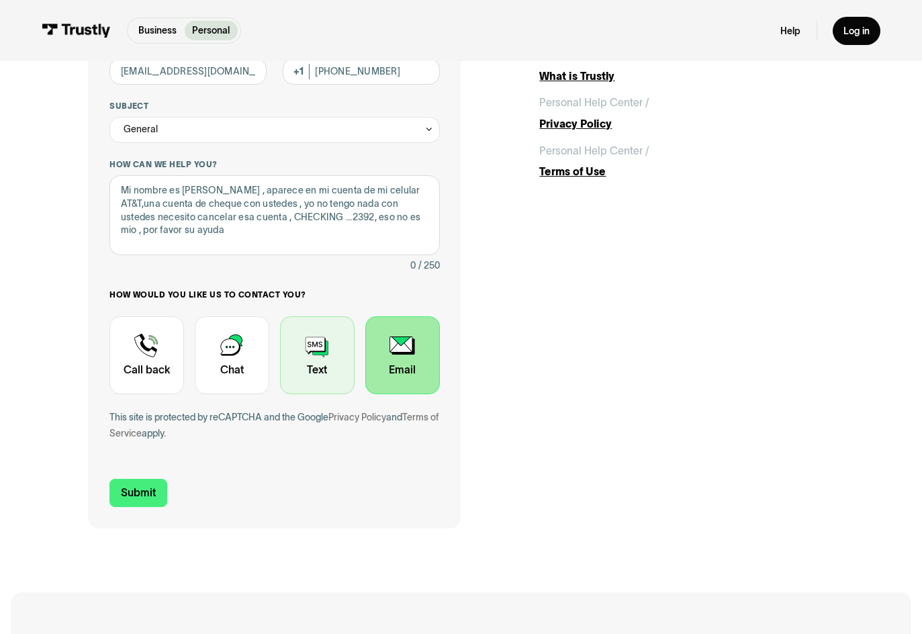
click at [319, 355] on div "Contact Trustly Support" at bounding box center [317, 354] width 75 height 77
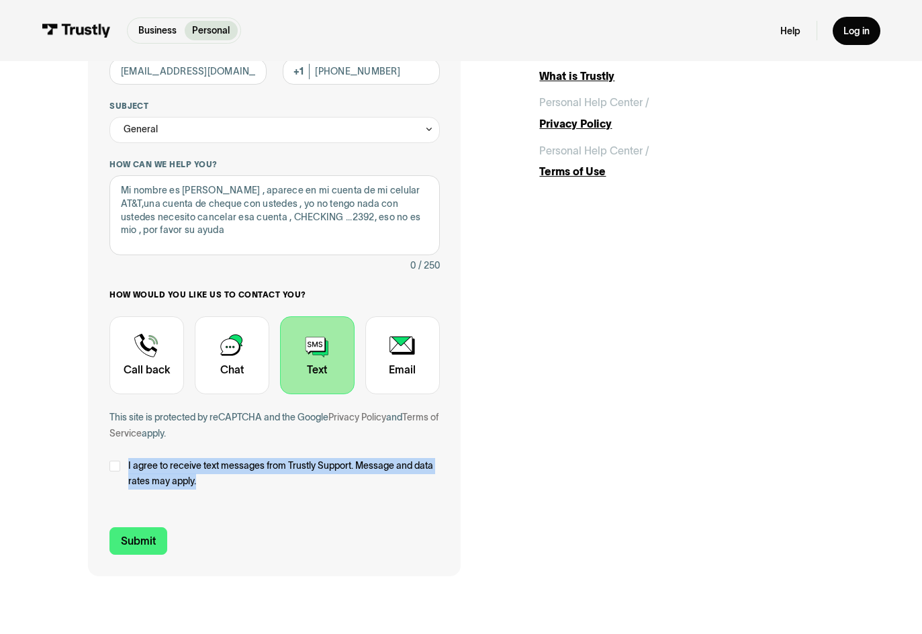
drag, startPoint x: 126, startPoint y: 467, endPoint x: 236, endPoint y: 490, distance: 112.6
click at [236, 490] on label "I agree to receive text messages from Trustly Support. Message and data rates m…" at bounding box center [274, 474] width 330 height 32
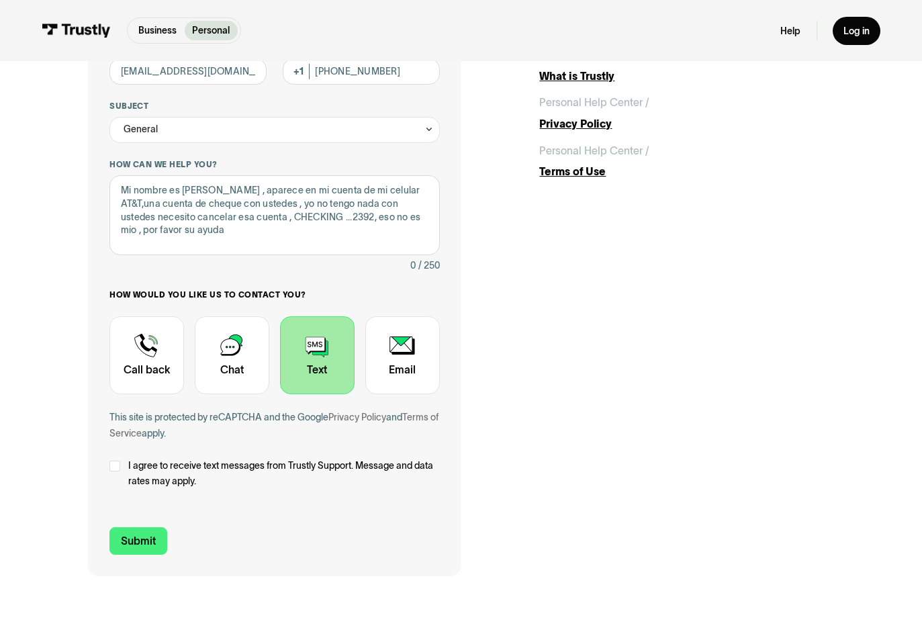
click at [119, 465] on label "I agree to receive text messages from Trustly Support. Message and data rates m…" at bounding box center [274, 474] width 330 height 32
click at [151, 548] on input "Submit" at bounding box center [138, 541] width 58 height 28
type input "+13053339419"
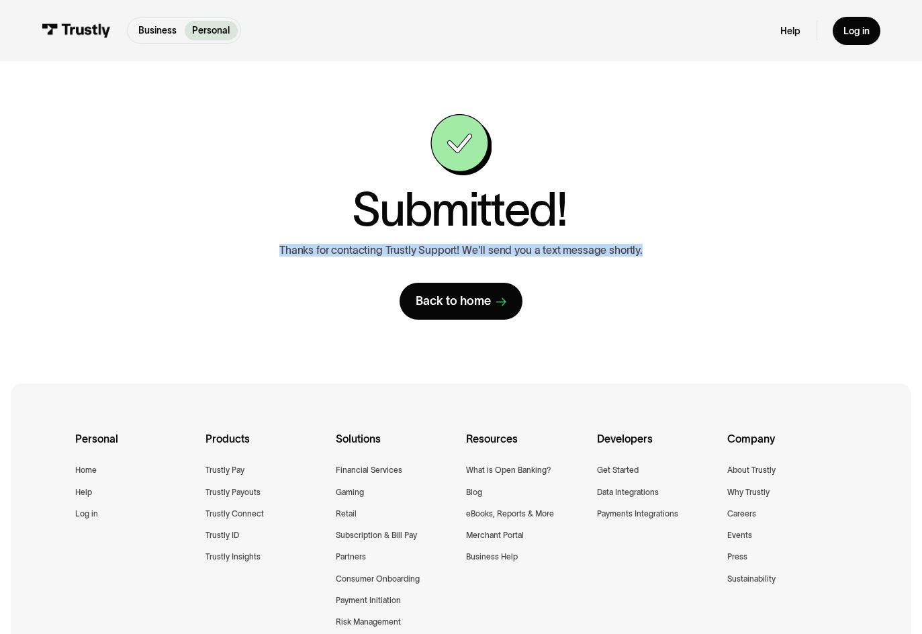
drag, startPoint x: 271, startPoint y: 254, endPoint x: 661, endPoint y: 242, distance: 389.5
click at [661, 242] on div "Submitted! Thanks for contacting Trustly Support! We'll send you a text message…" at bounding box center [460, 216] width 452 height 205
copy p "Thanks for contacting Trustly Support! We'll send you a text message shortly."
click at [781, 267] on div "Submitted! Thanks for contacting Trustly Support! We'll send you a text message…" at bounding box center [461, 216] width 869 height 311
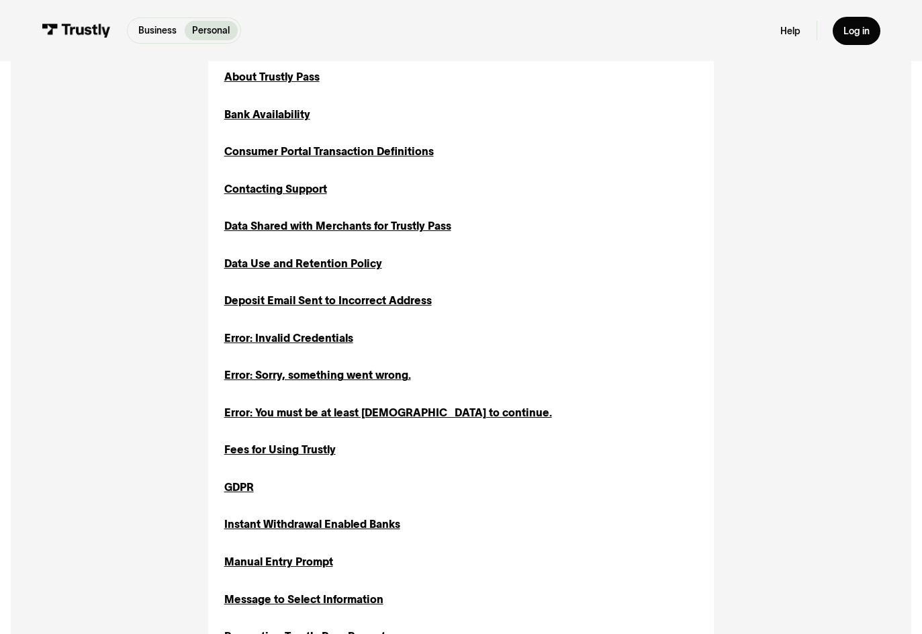
scroll to position [1693, 0]
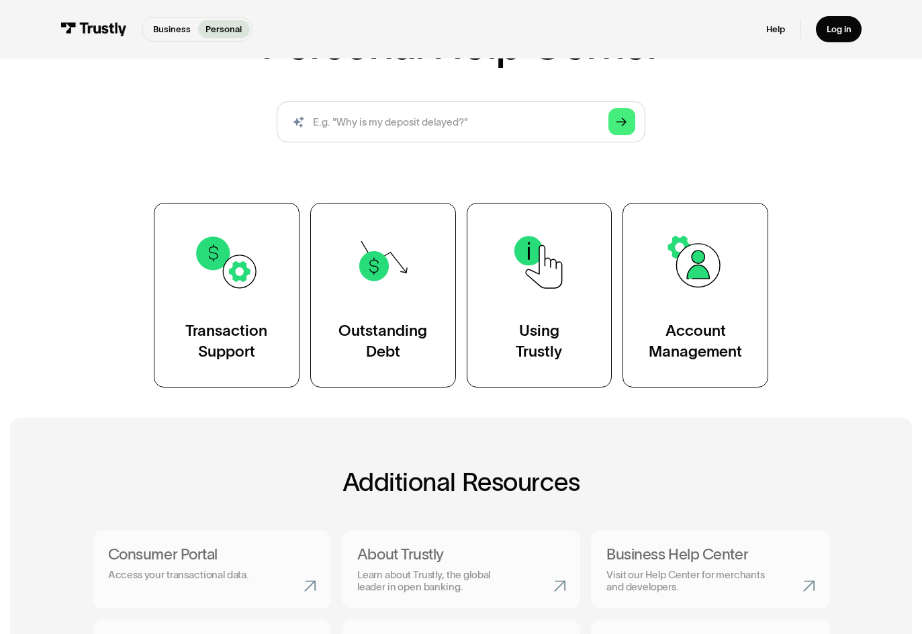
scroll to position [67, 0]
